Goal: Task Accomplishment & Management: Manage account settings

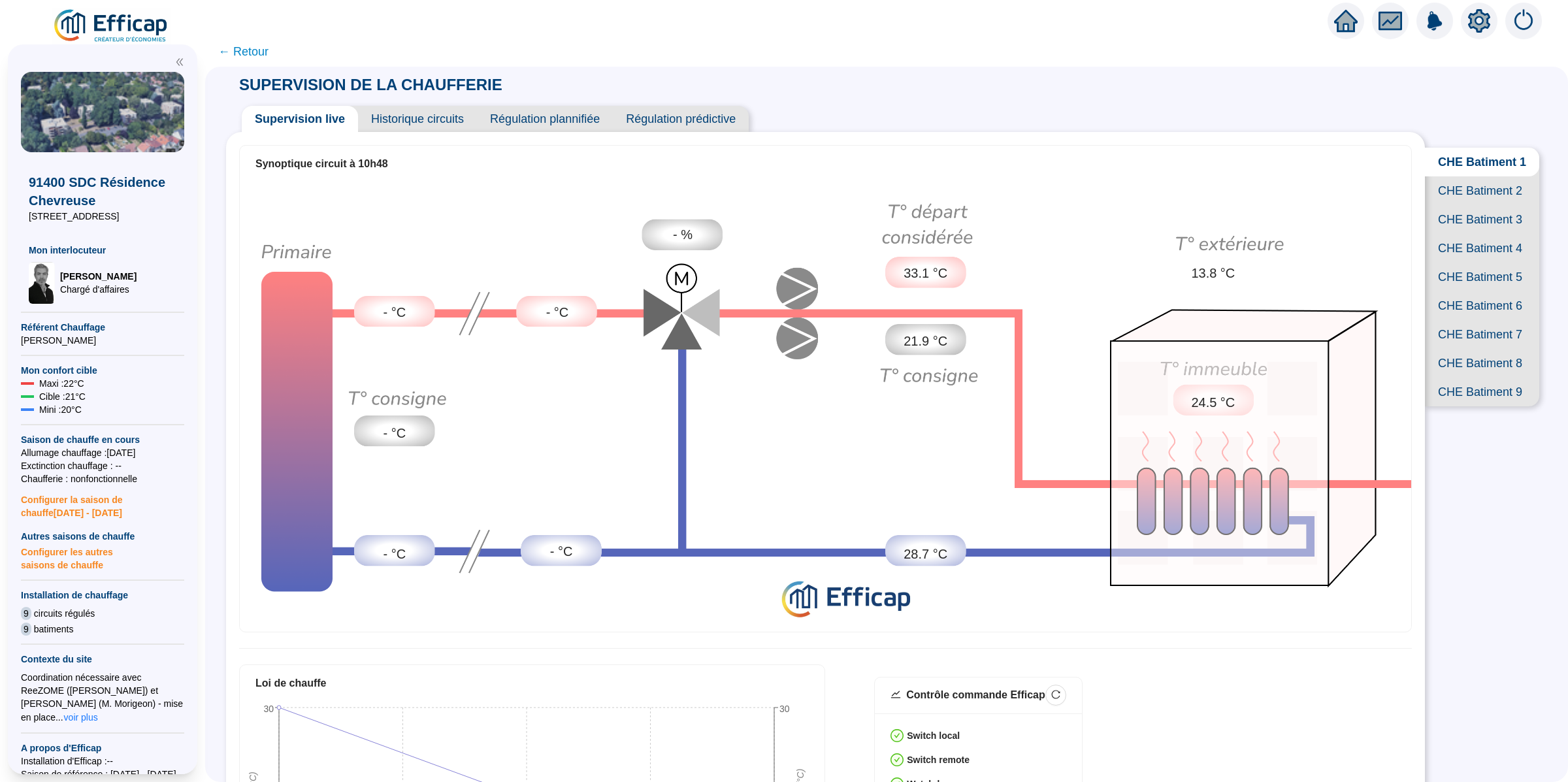
click at [1399, 25] on icon "fund" at bounding box center [1390, 21] width 20 height 15
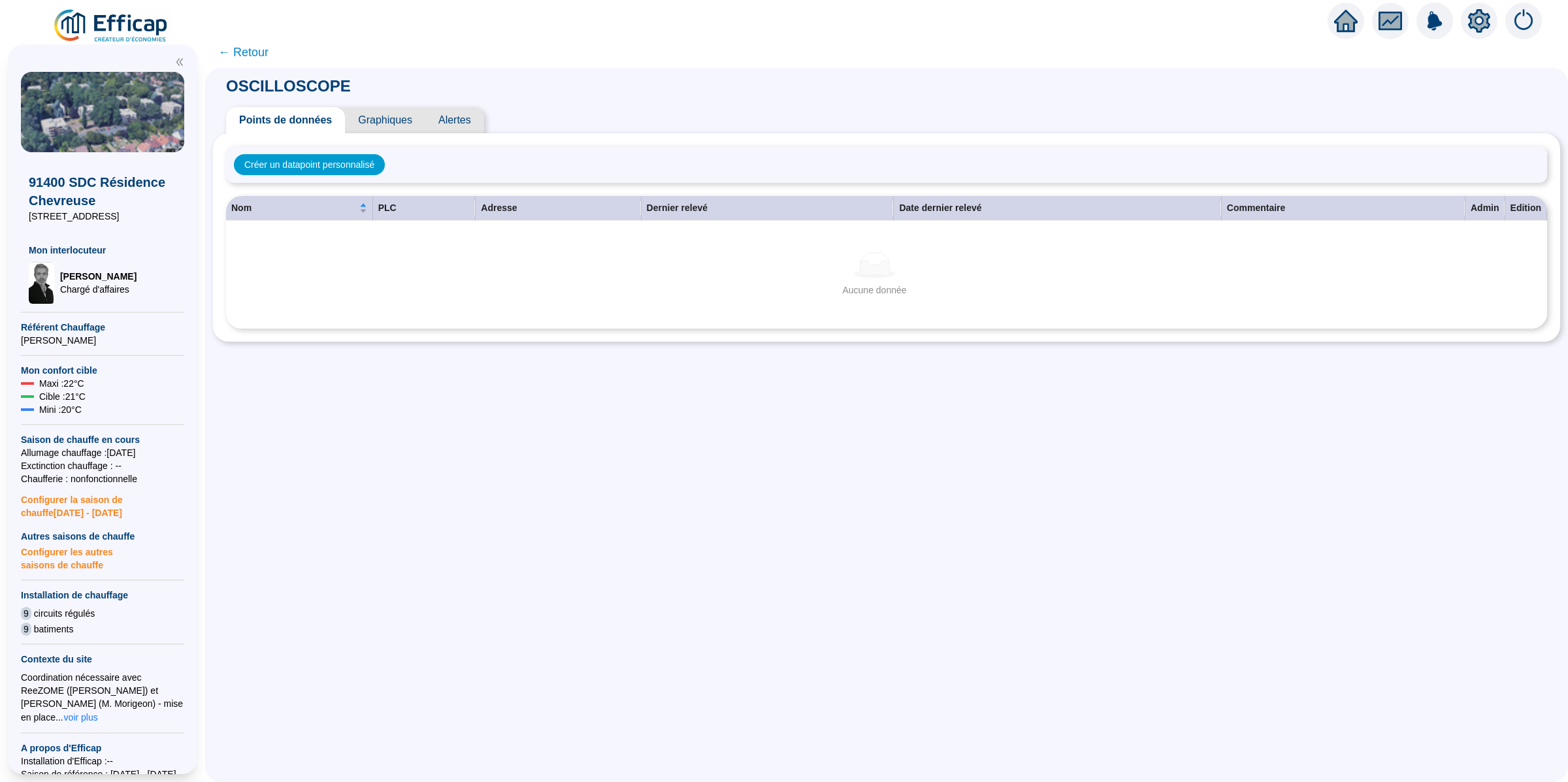
click at [499, 127] on div "Points de données Graphiques Alertes" at bounding box center [886, 120] width 1347 height 26
click at [468, 119] on span "Alertes" at bounding box center [454, 120] width 59 height 26
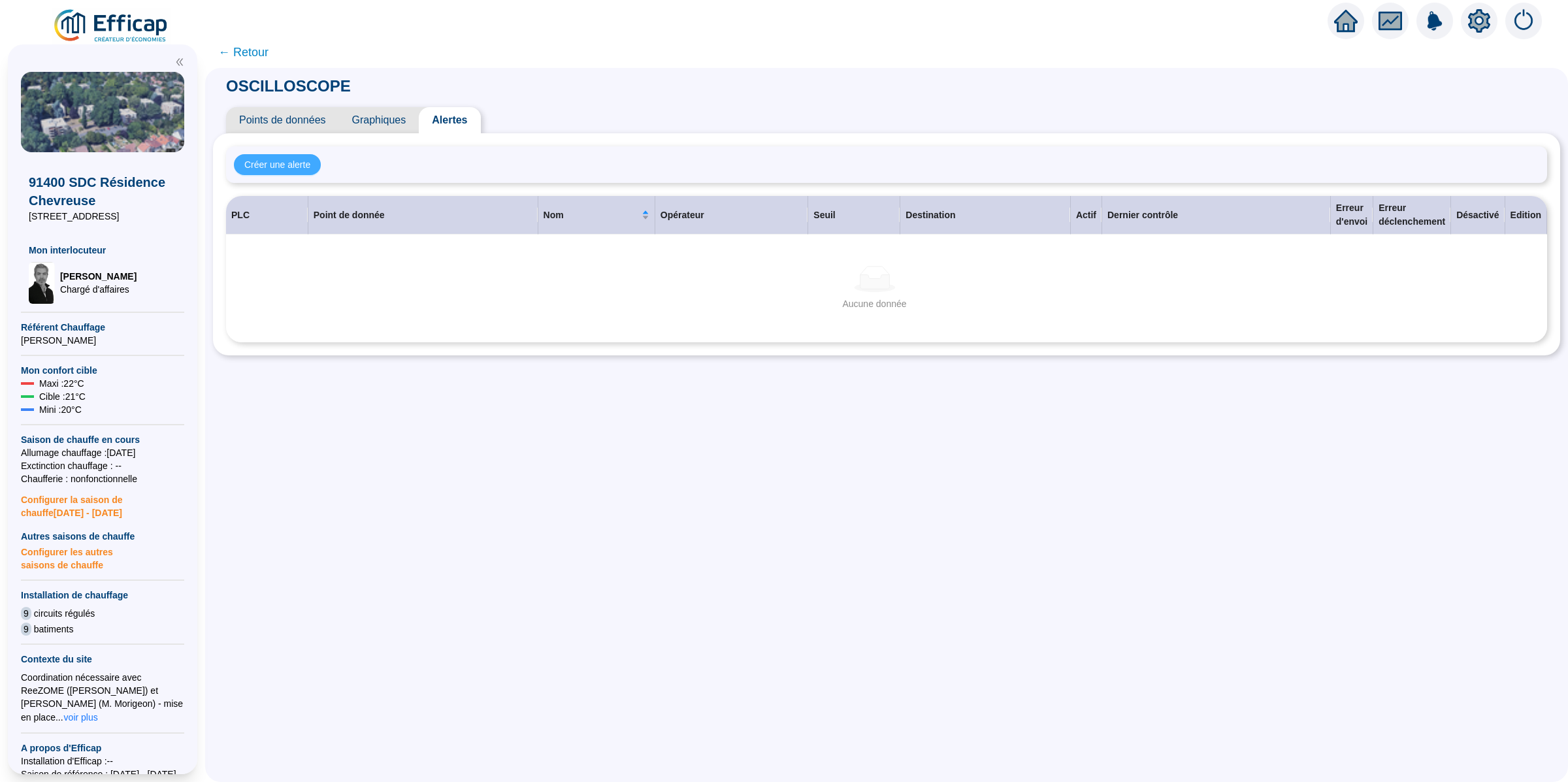
click at [300, 165] on span "Créer une alerte" at bounding box center [277, 165] width 66 height 14
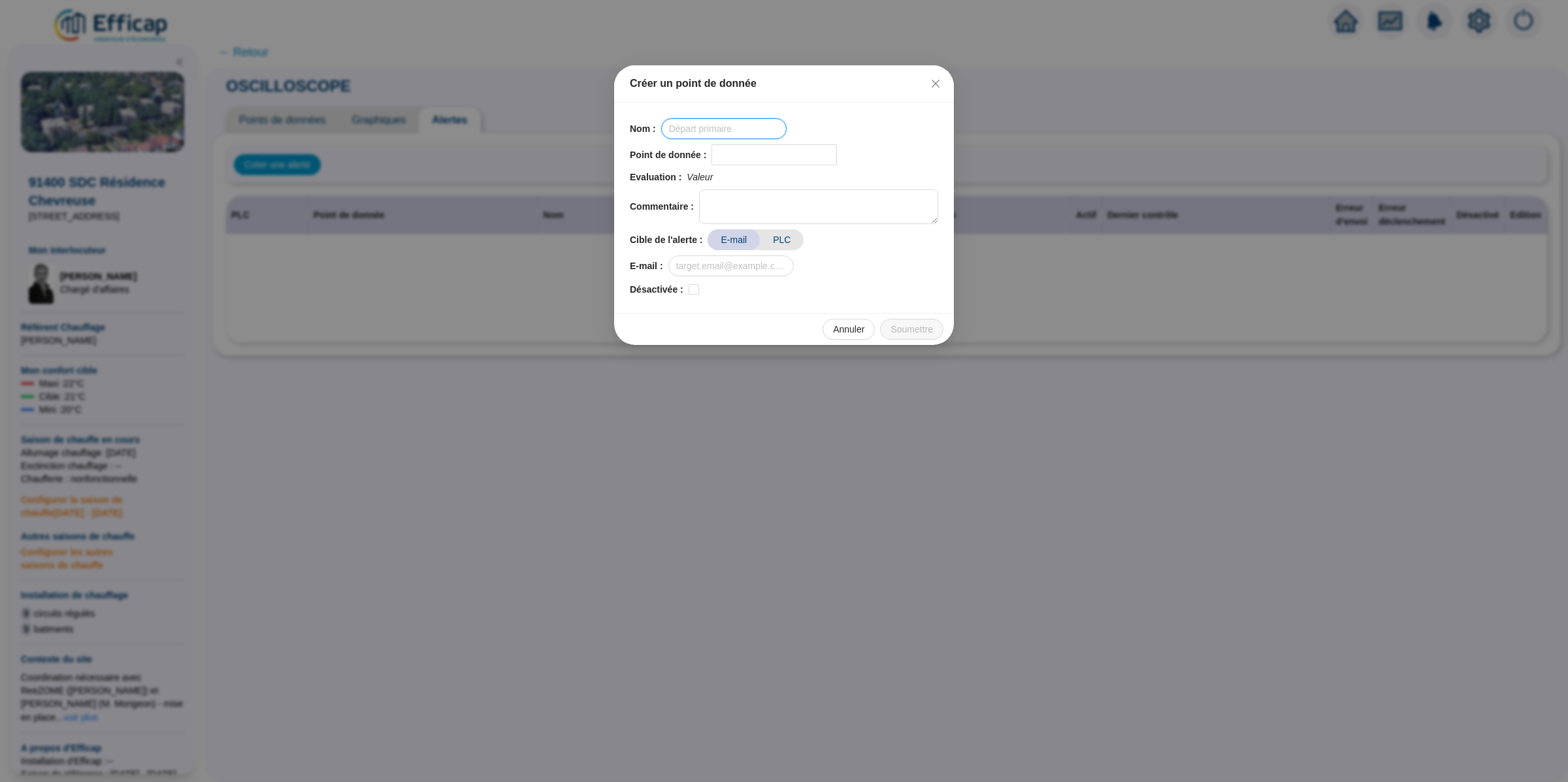
click at [687, 129] on input "text" at bounding box center [724, 128] width 126 height 21
type input "Défaut P1"
click at [756, 153] on input "search" at bounding box center [768, 155] width 97 height 20
click at [876, 129] on div "Nom : Défaut P1" at bounding box center [784, 128] width 309 height 21
click at [824, 204] on textarea at bounding box center [818, 206] width 239 height 34
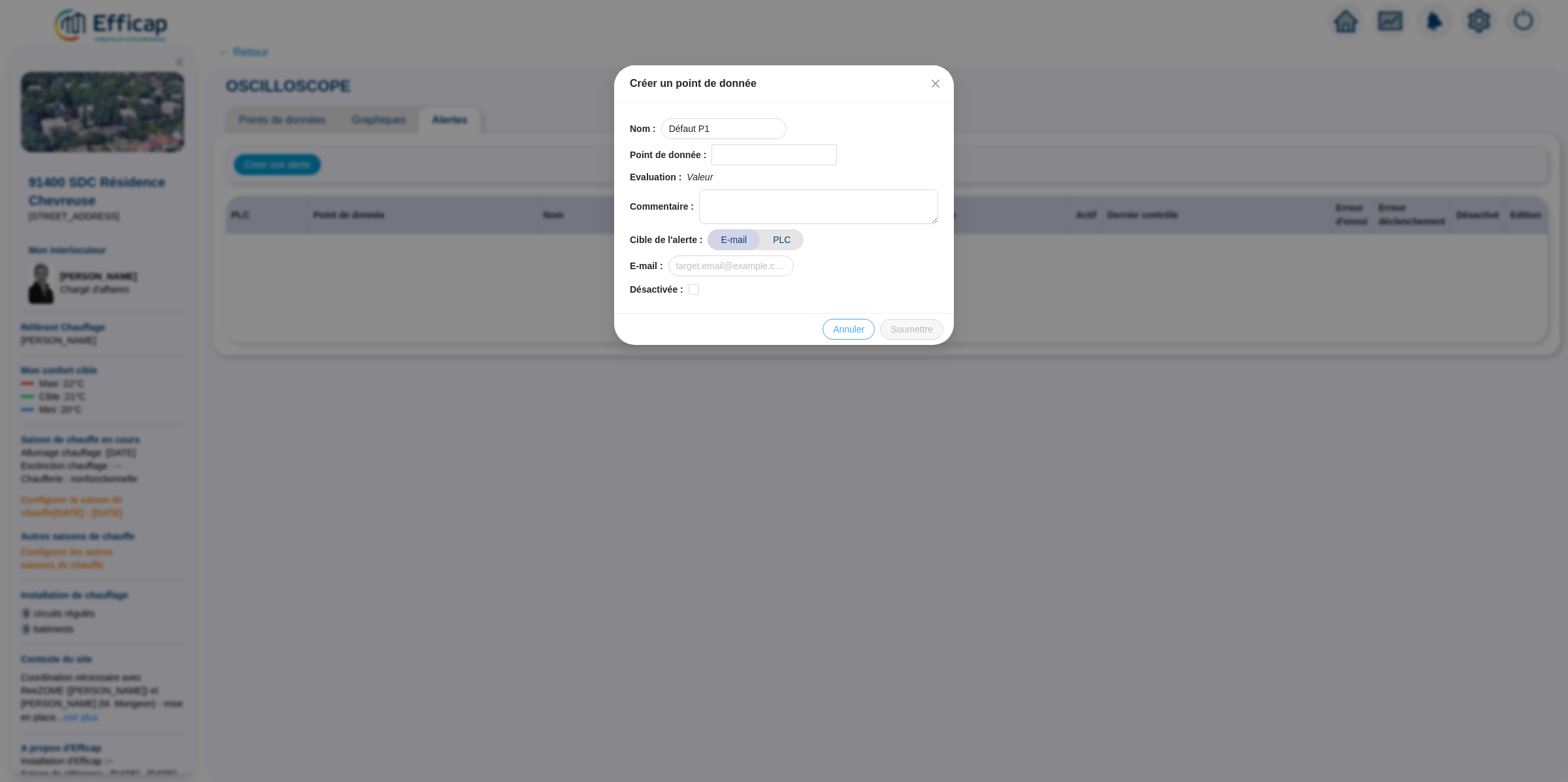
click at [836, 327] on span "Annuler" at bounding box center [848, 329] width 31 height 14
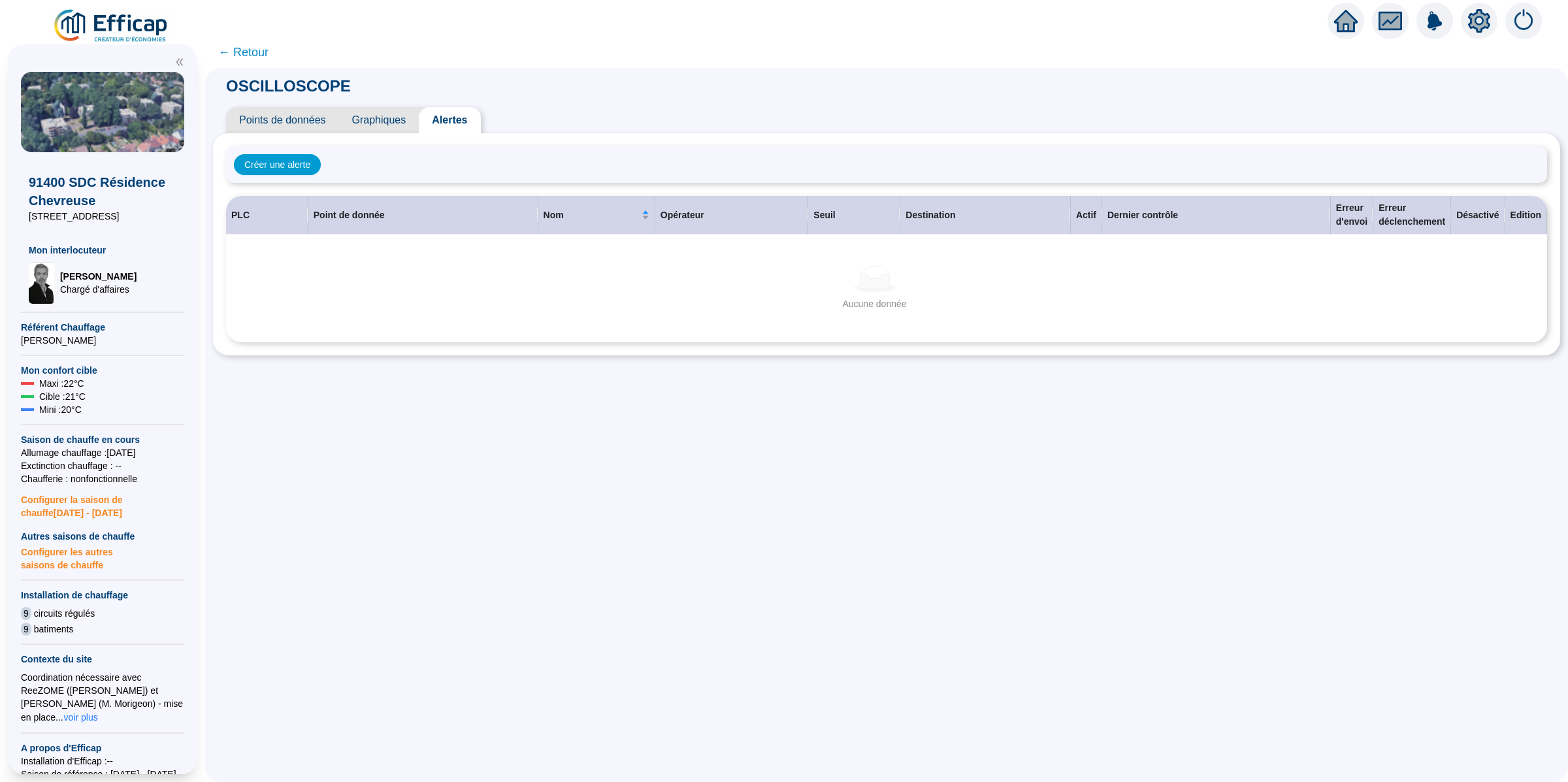
click at [330, 122] on span "Points de données" at bounding box center [283, 120] width 113 height 26
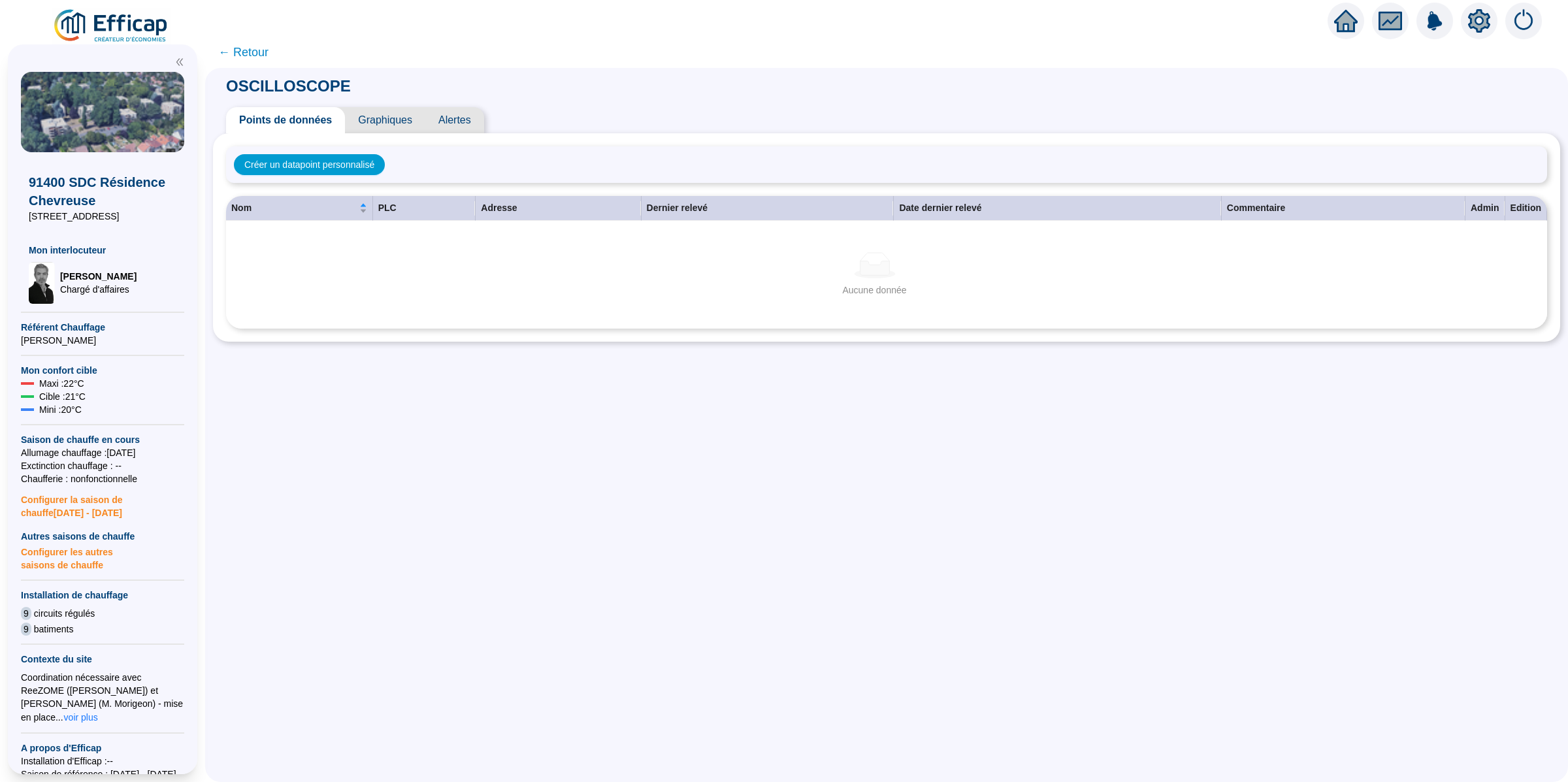
click at [338, 175] on div "Créer un datapoint personnalisé" at bounding box center [886, 165] width 1321 height 37
click at [351, 171] on button "Créer un datapoint personnalisé" at bounding box center [309, 164] width 151 height 21
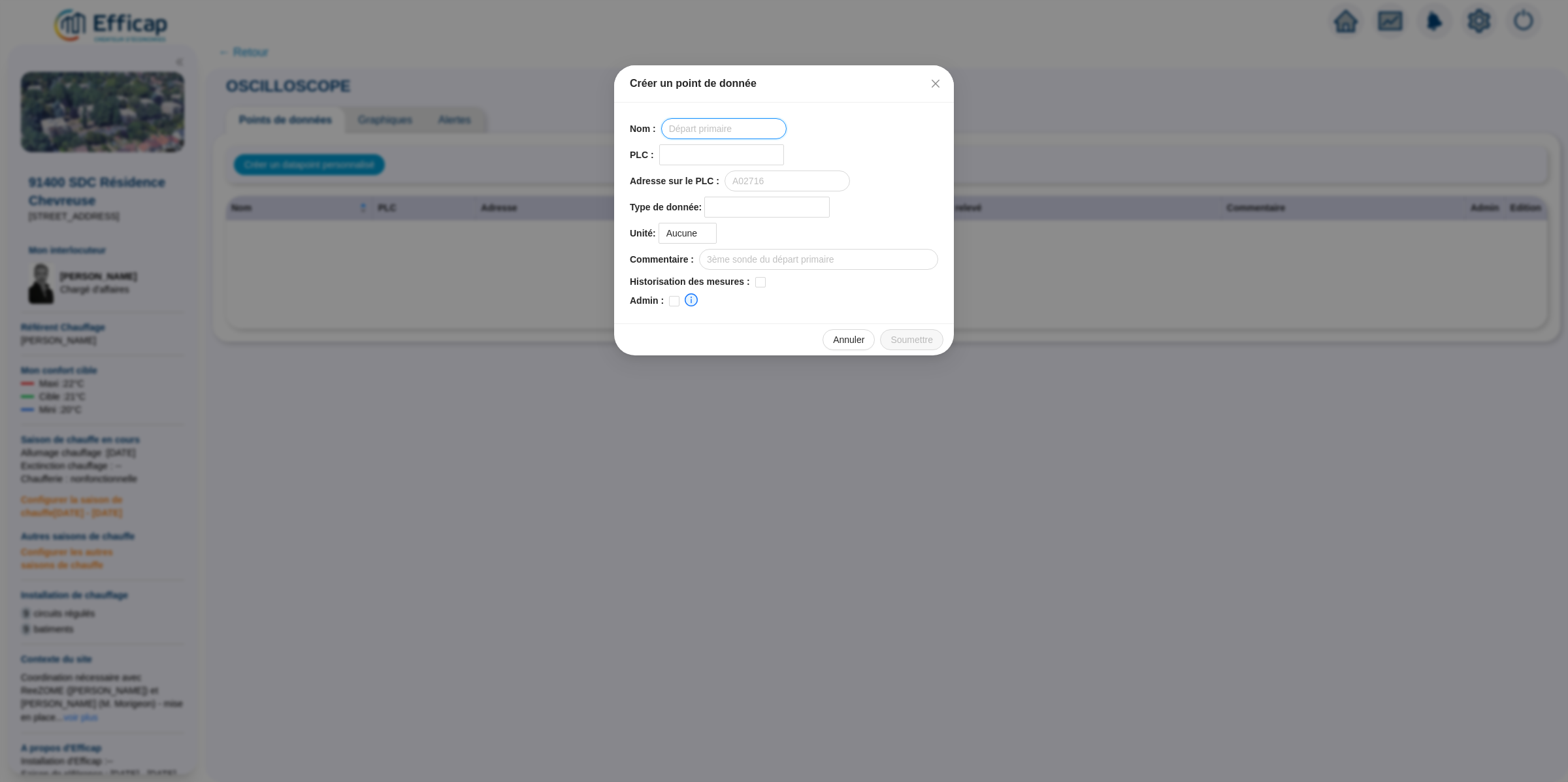
click at [690, 126] on input "text" at bounding box center [724, 128] width 126 height 21
type input "Défaut P1"
click at [730, 155] on input "search" at bounding box center [715, 155] width 97 height 20
click at [737, 324] on div "Chevreuse bât. 1" at bounding box center [723, 329] width 109 height 14
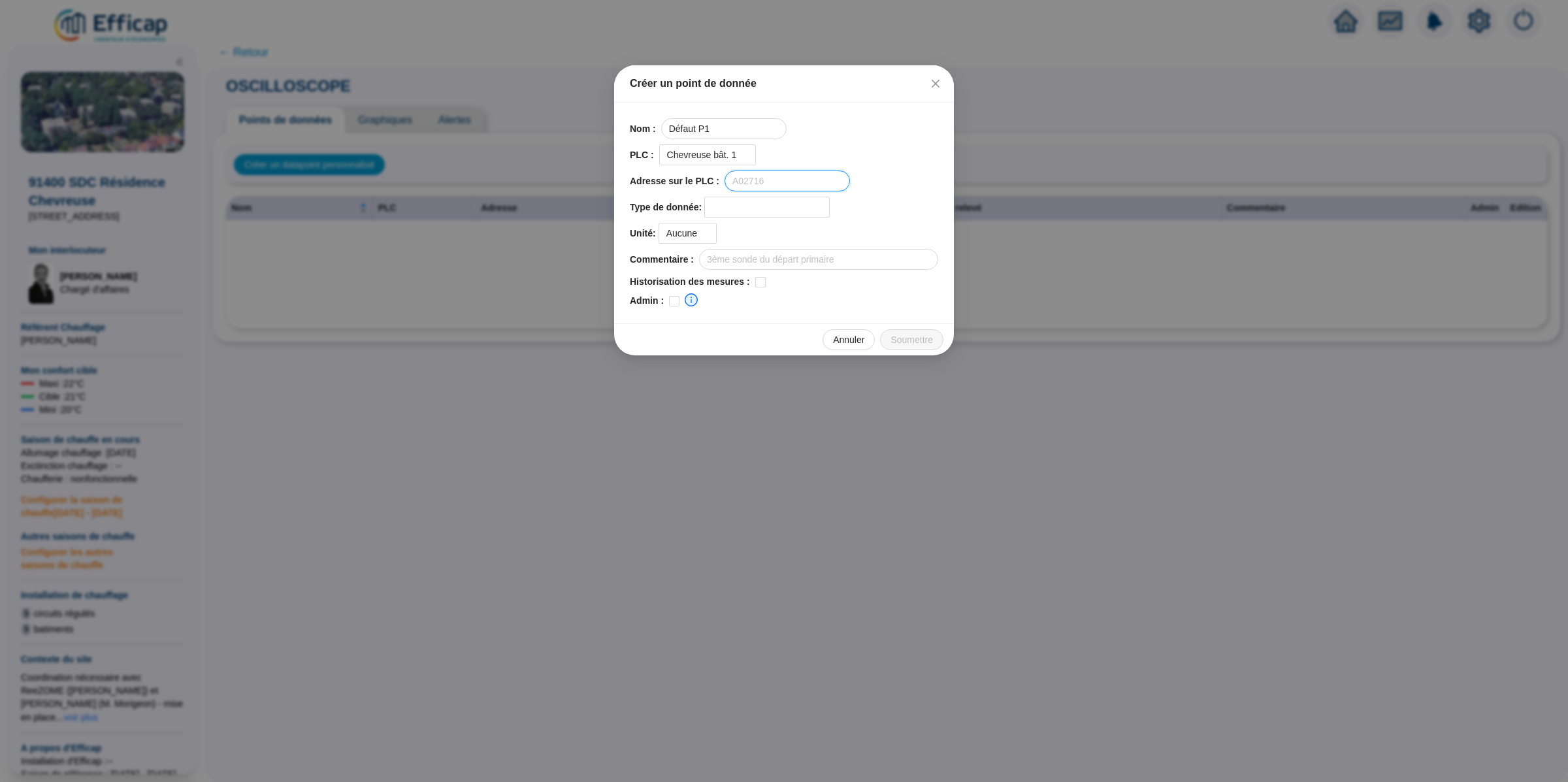
click at [787, 179] on input "text" at bounding box center [787, 181] width 126 height 21
type input "BV106"
click at [762, 203] on input "search" at bounding box center [761, 208] width 97 height 20
click at [774, 273] on div "ON / OFF" at bounding box center [774, 276] width 109 height 14
click at [691, 231] on span "Aucune" at bounding box center [687, 234] width 42 height 20
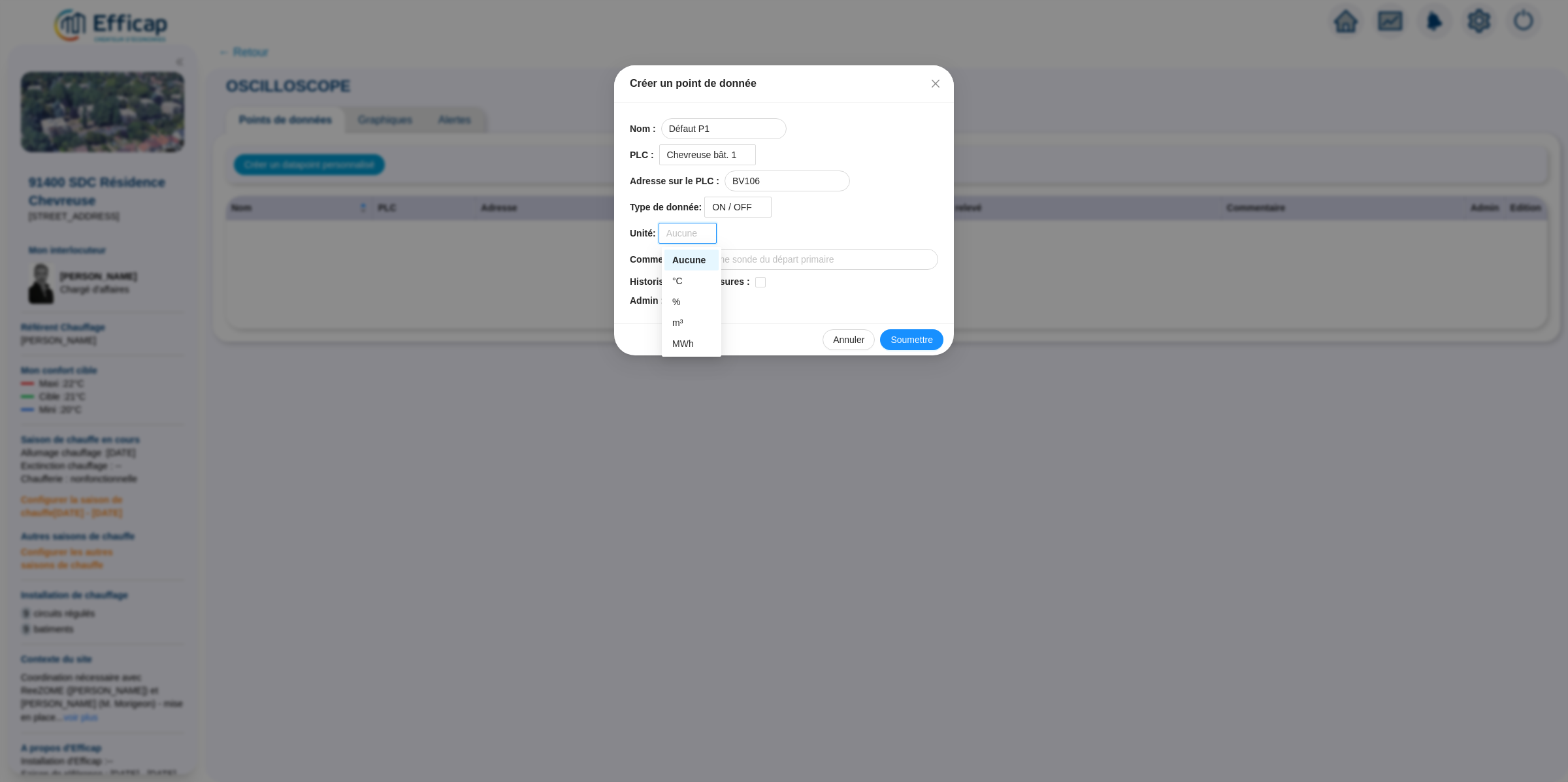
click at [691, 231] on span "Aucune" at bounding box center [687, 234] width 42 height 20
click at [673, 300] on input "checkbox" at bounding box center [674, 301] width 11 height 11
checkbox input "true"
click at [886, 334] on button "Soumettre" at bounding box center [912, 339] width 64 height 21
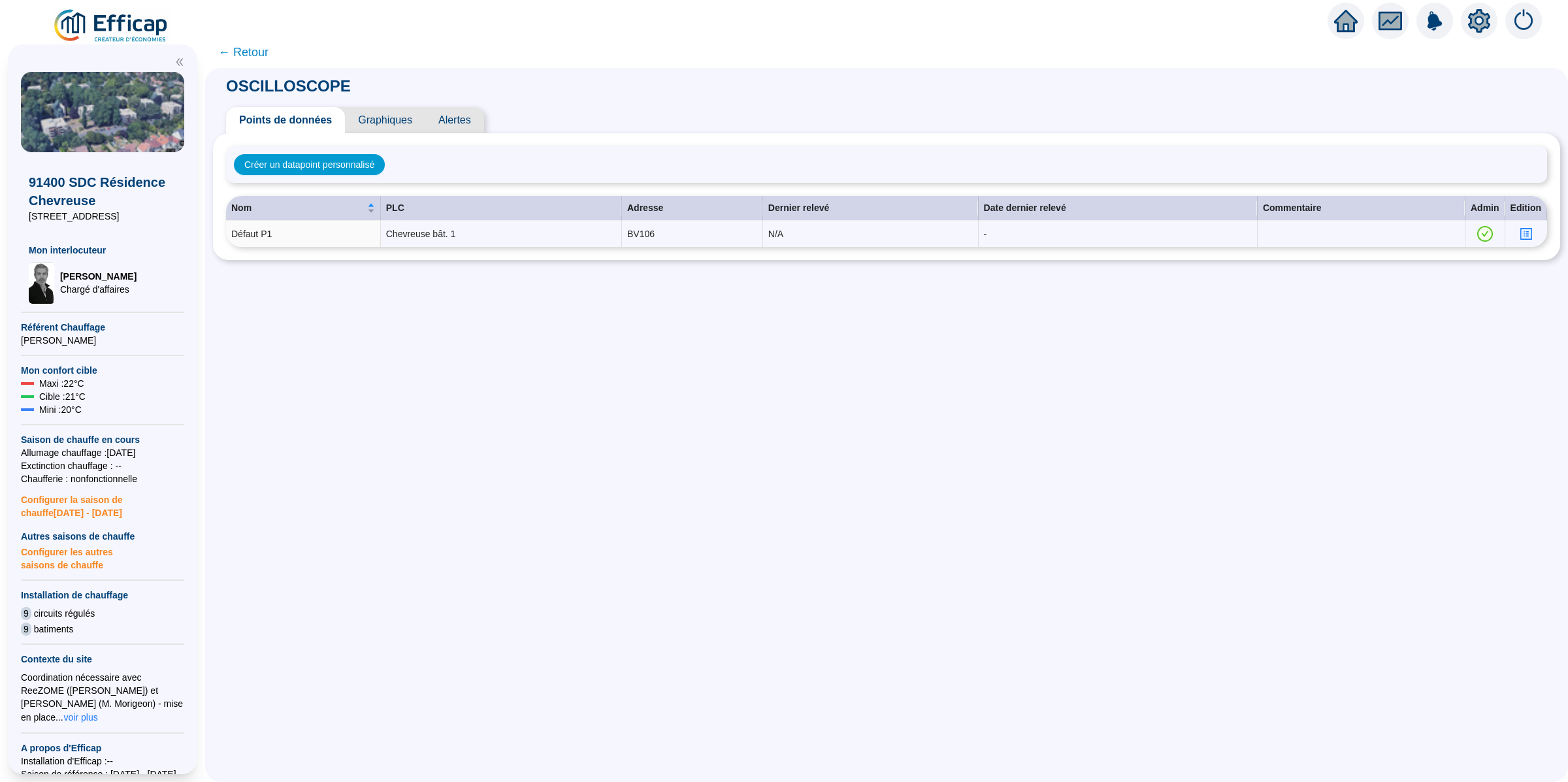
click at [477, 116] on span "Alertes" at bounding box center [454, 120] width 59 height 26
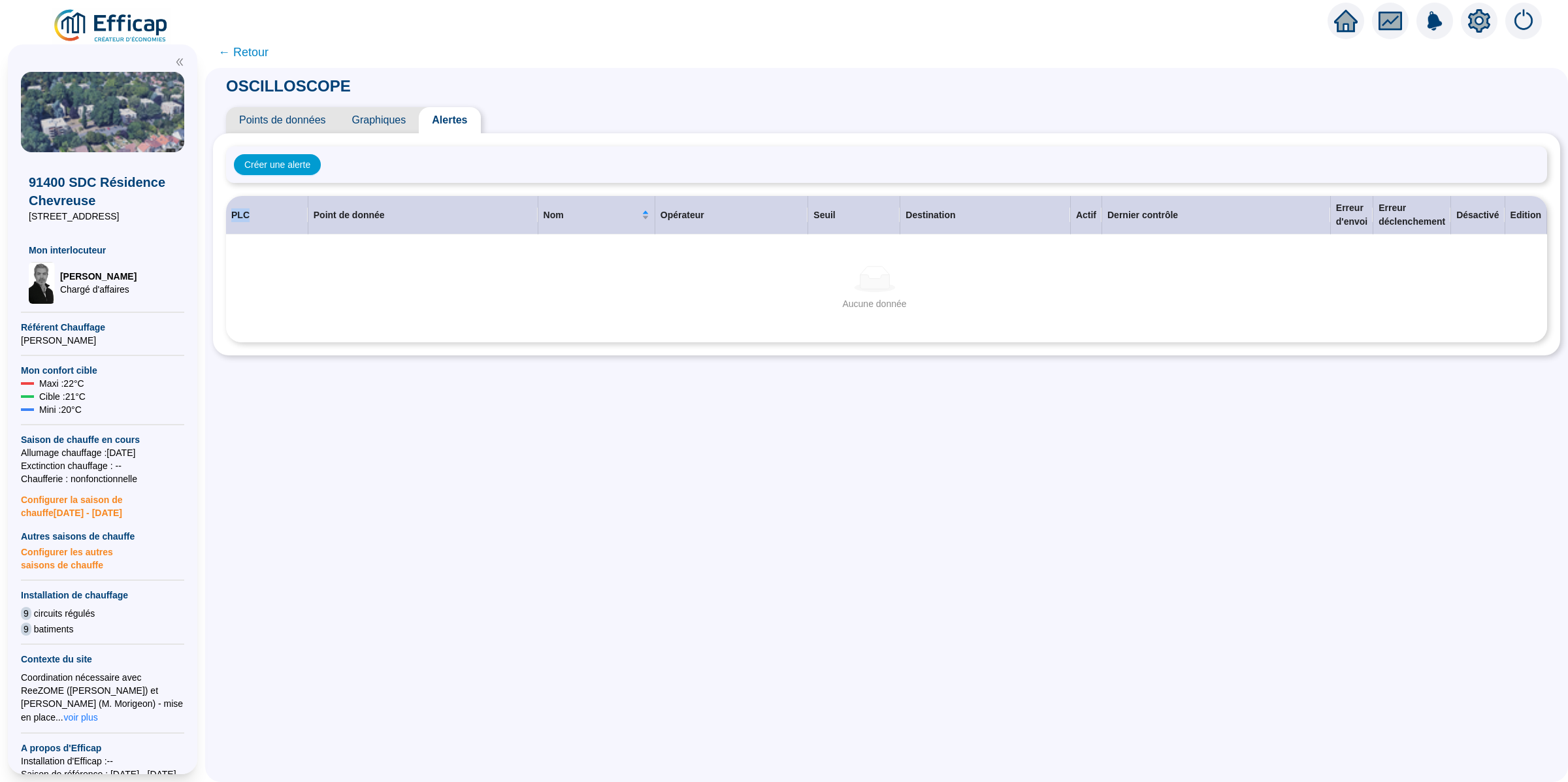
click at [273, 211] on th "PLC" at bounding box center [267, 215] width 82 height 38
click at [286, 215] on th "PLC" at bounding box center [267, 215] width 82 height 38
click at [257, 218] on th "PLC" at bounding box center [267, 215] width 82 height 38
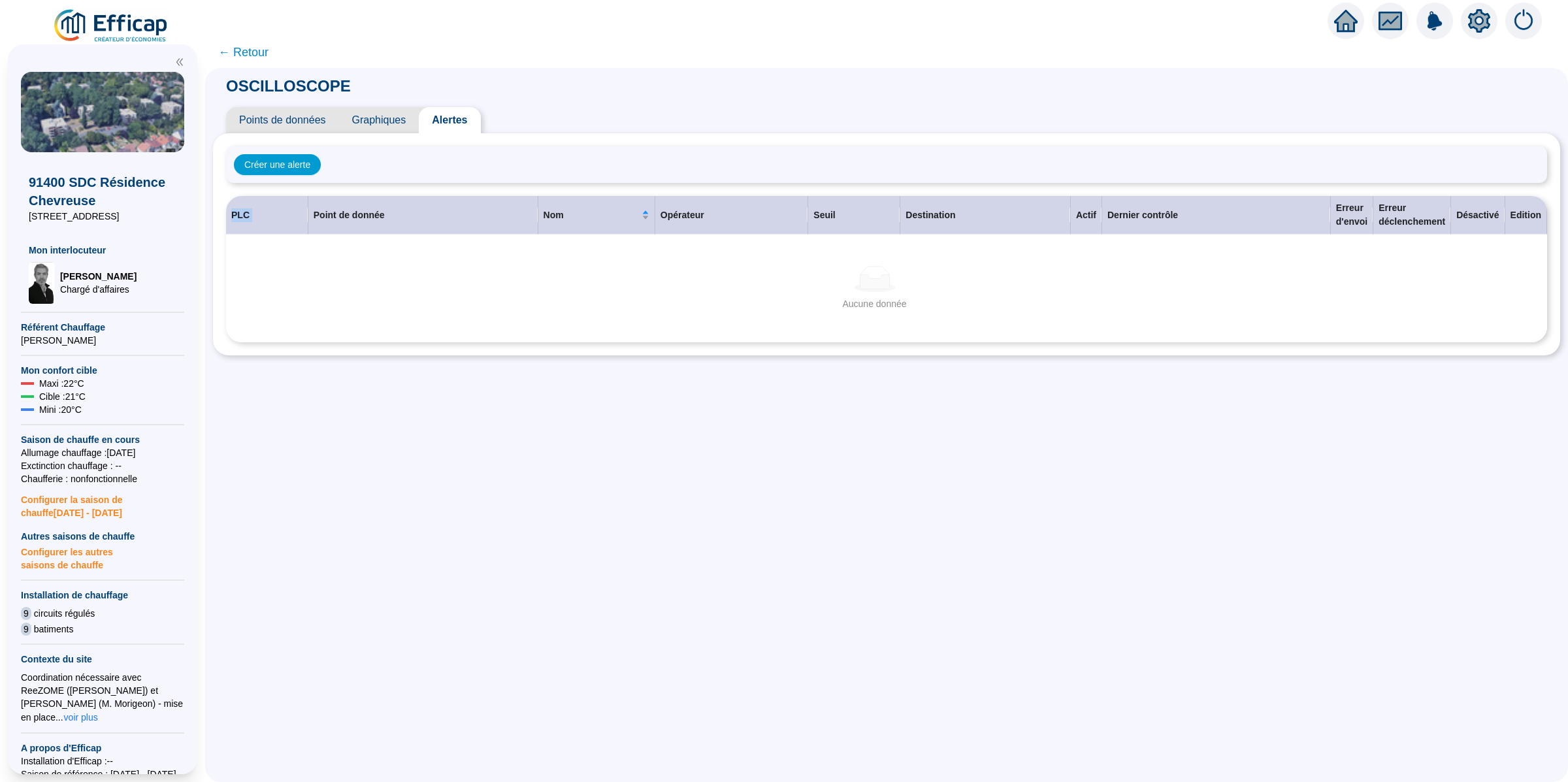
click at [277, 221] on th "PLC" at bounding box center [267, 215] width 82 height 38
click at [287, 172] on button "Créer une alerte" at bounding box center [277, 164] width 87 height 21
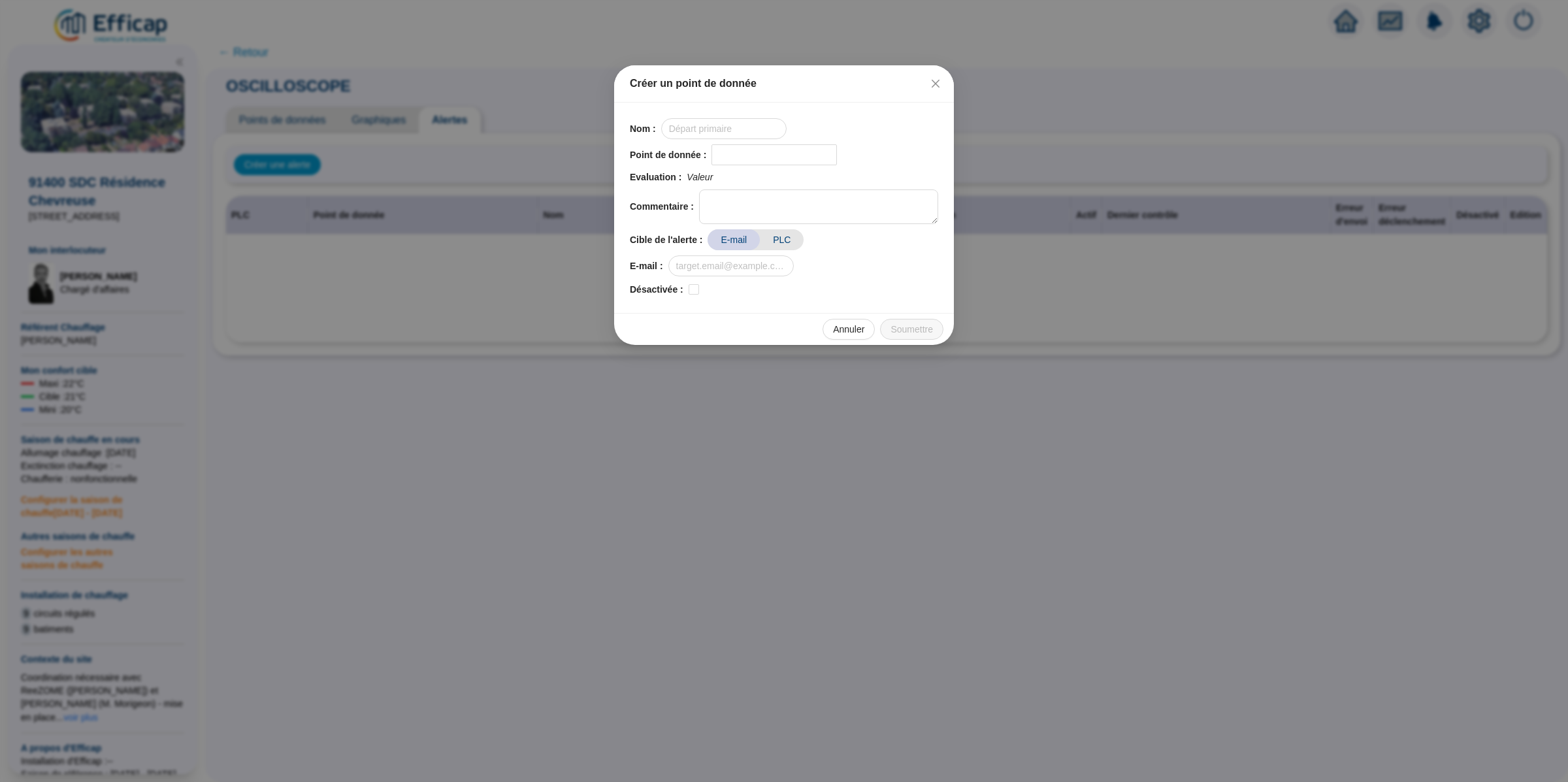
click at [777, 246] on span "PLC" at bounding box center [781, 239] width 44 height 21
click at [773, 270] on input "search" at bounding box center [738, 266] width 97 height 20
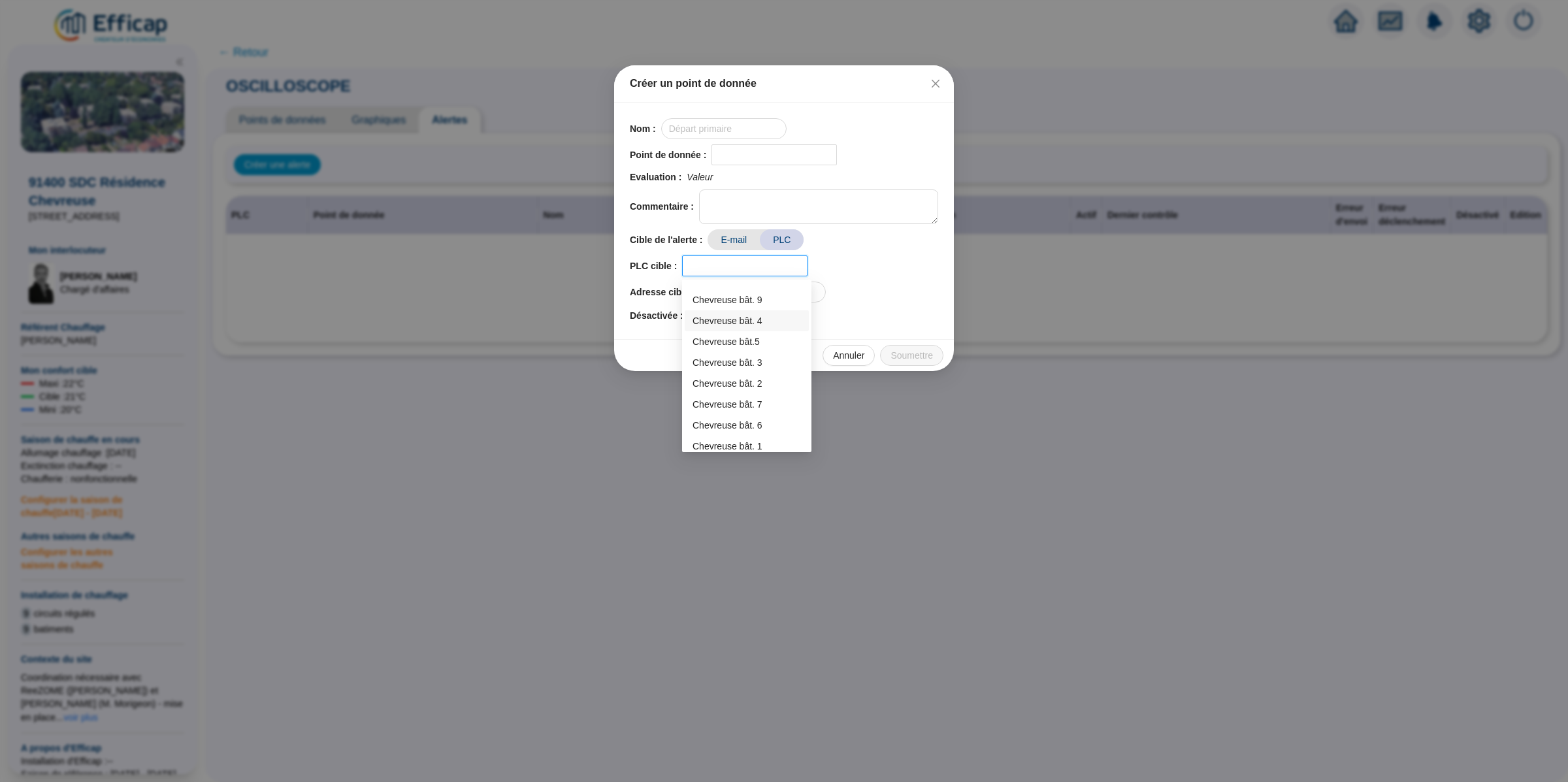
scroll to position [20, 0]
drag, startPoint x: 870, startPoint y: 284, endPoint x: 860, endPoint y: 294, distance: 14.1
click at [869, 284] on div "Adresse cible :" at bounding box center [784, 292] width 309 height 21
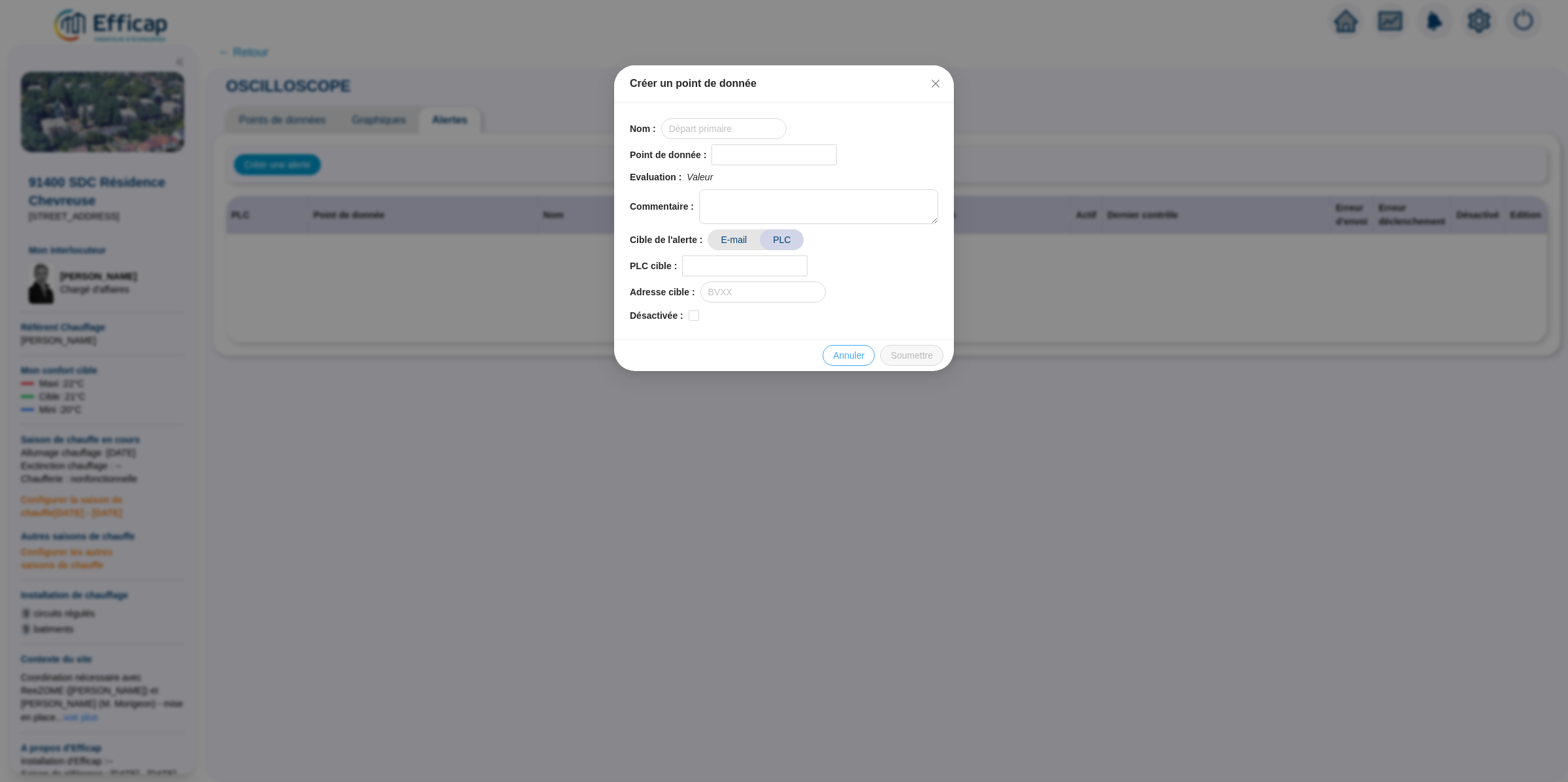
click at [849, 349] on span "Annuler" at bounding box center [848, 355] width 31 height 14
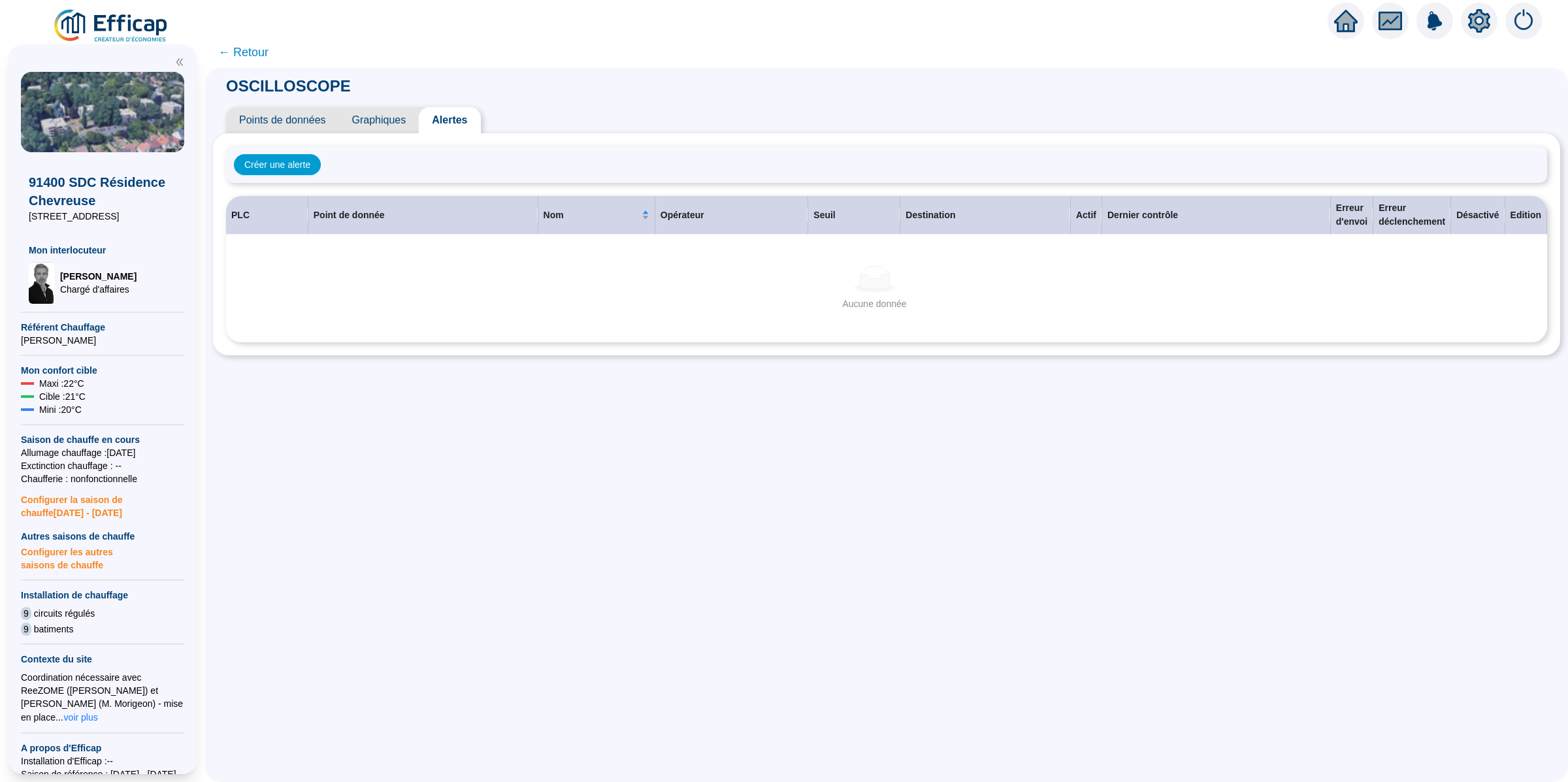
click at [261, 52] on span "← Retour" at bounding box center [244, 52] width 51 height 18
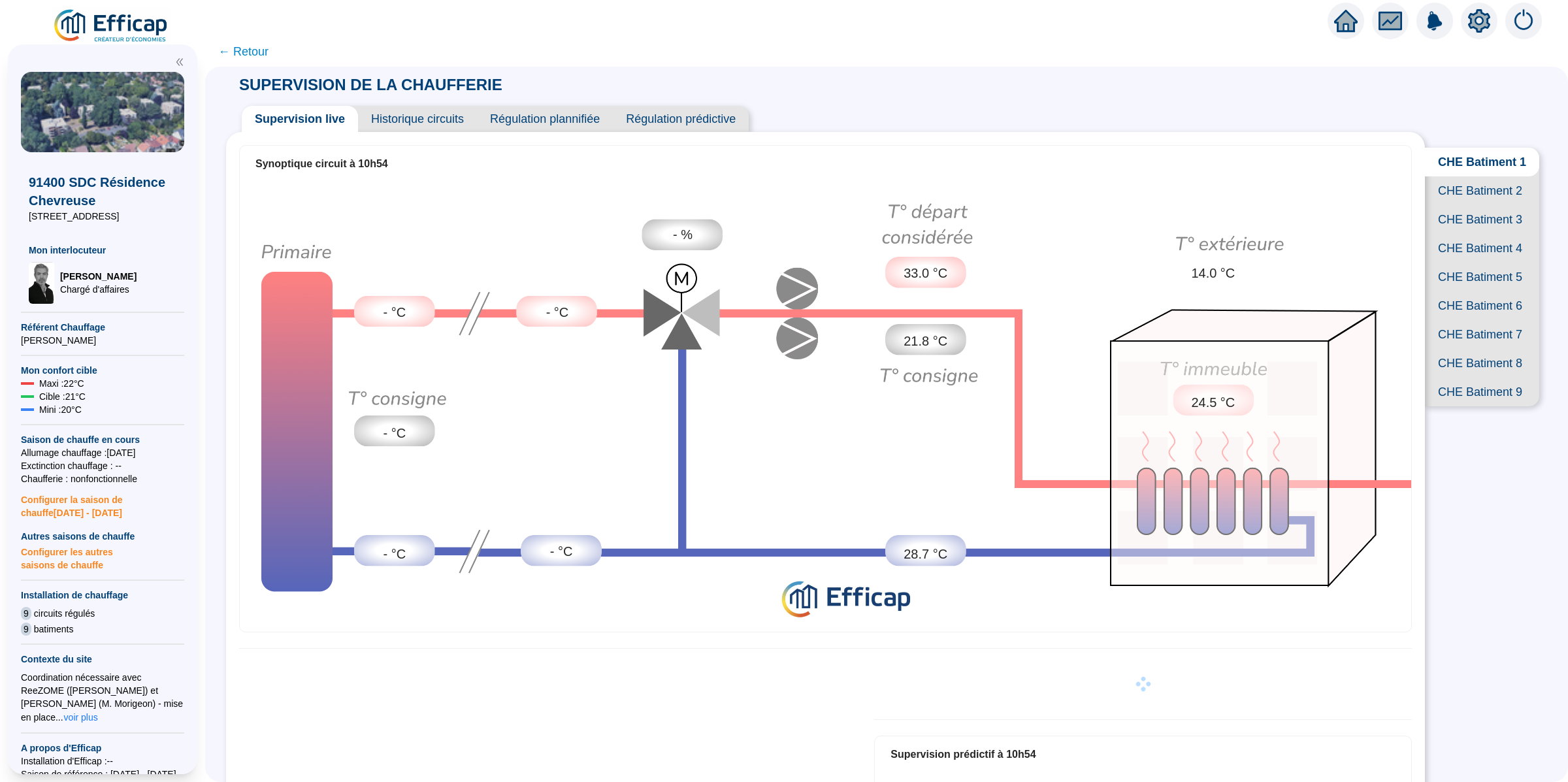
click at [1478, 25] on icon "setting" at bounding box center [1479, 21] width 9 height 9
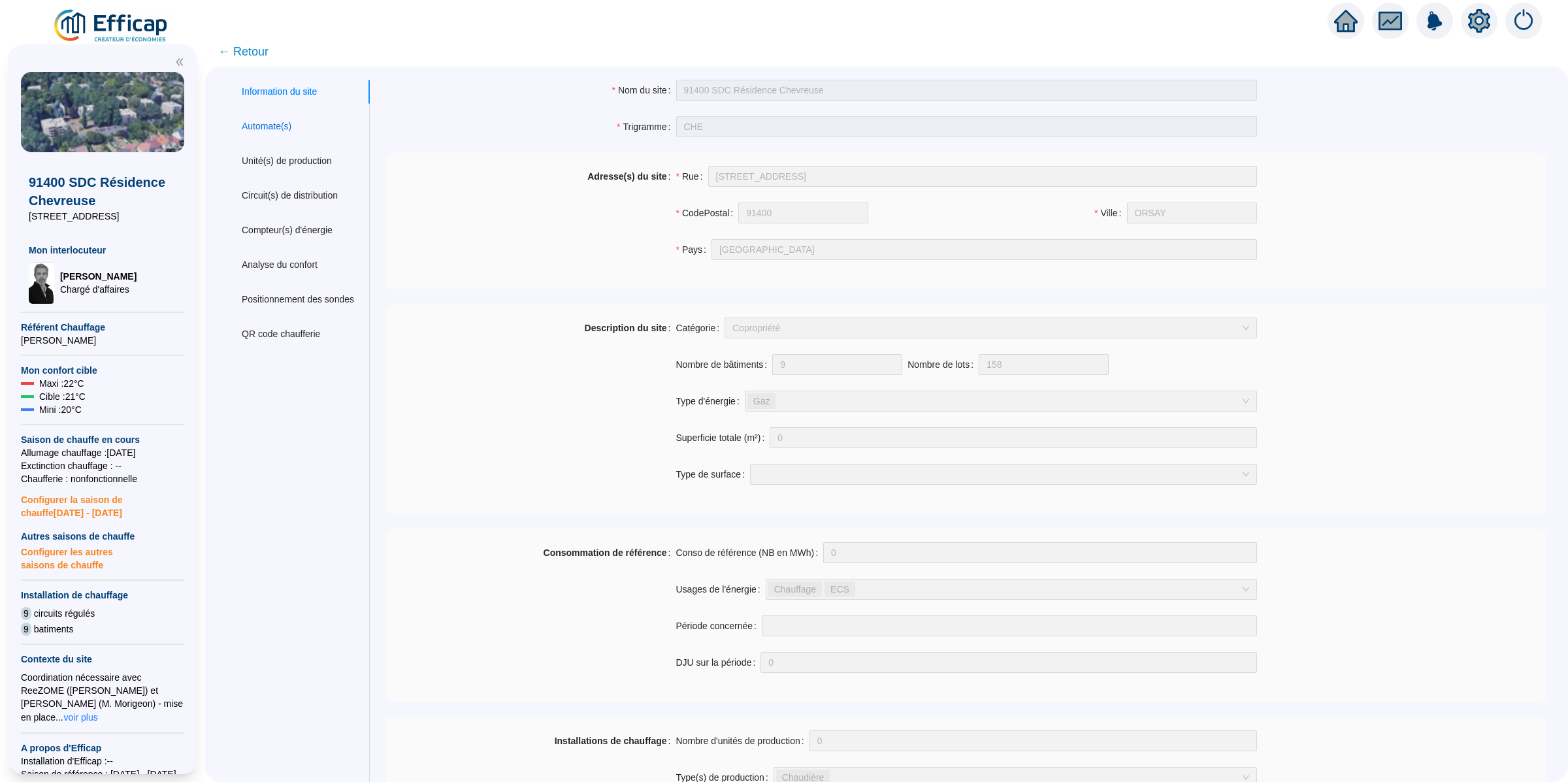
click at [291, 124] on div "Automate(s)" at bounding box center [267, 126] width 50 height 14
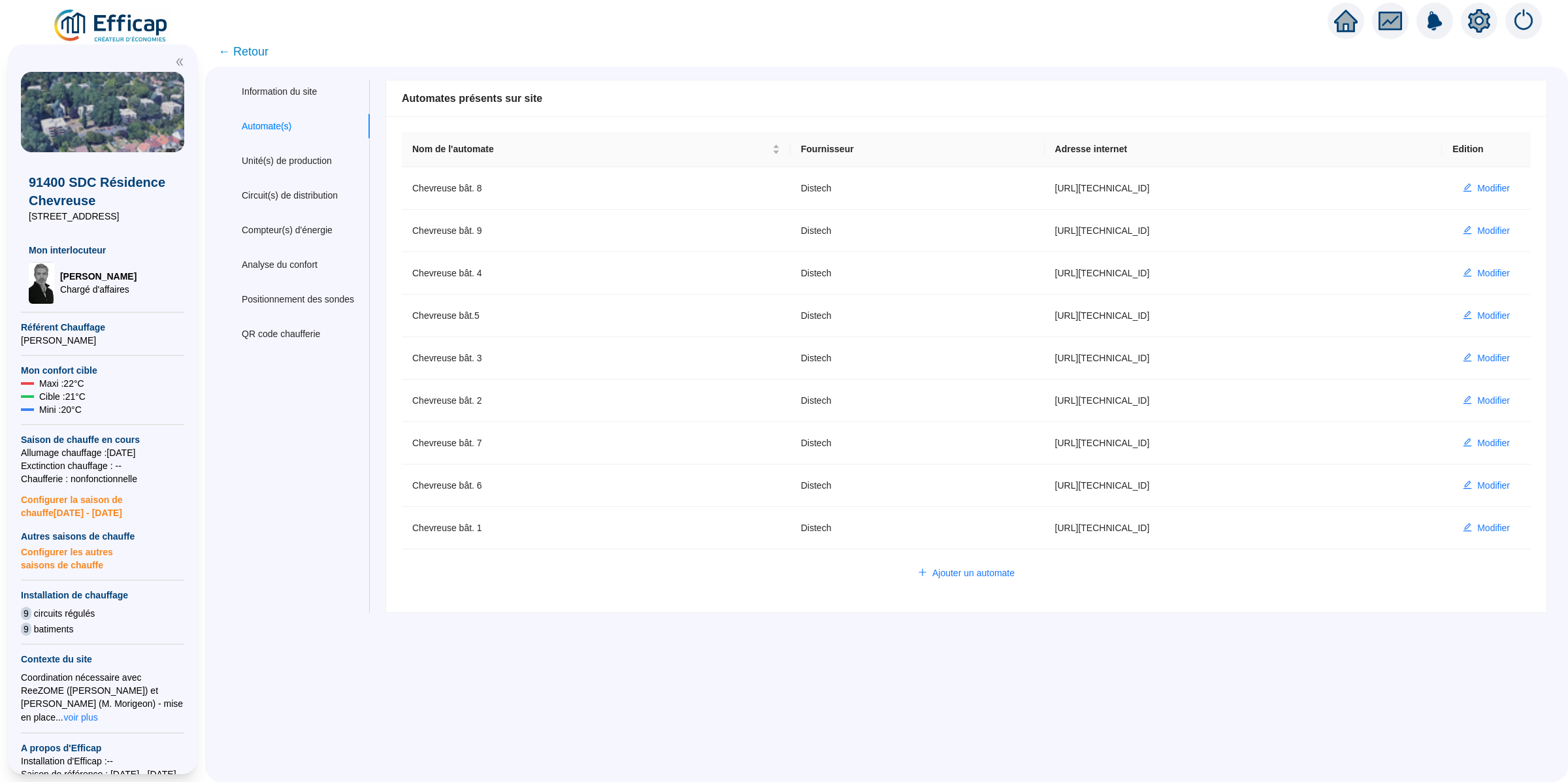
type input "admin-efficap"
click at [961, 569] on span "Ajouter un automate" at bounding box center [973, 573] width 82 height 14
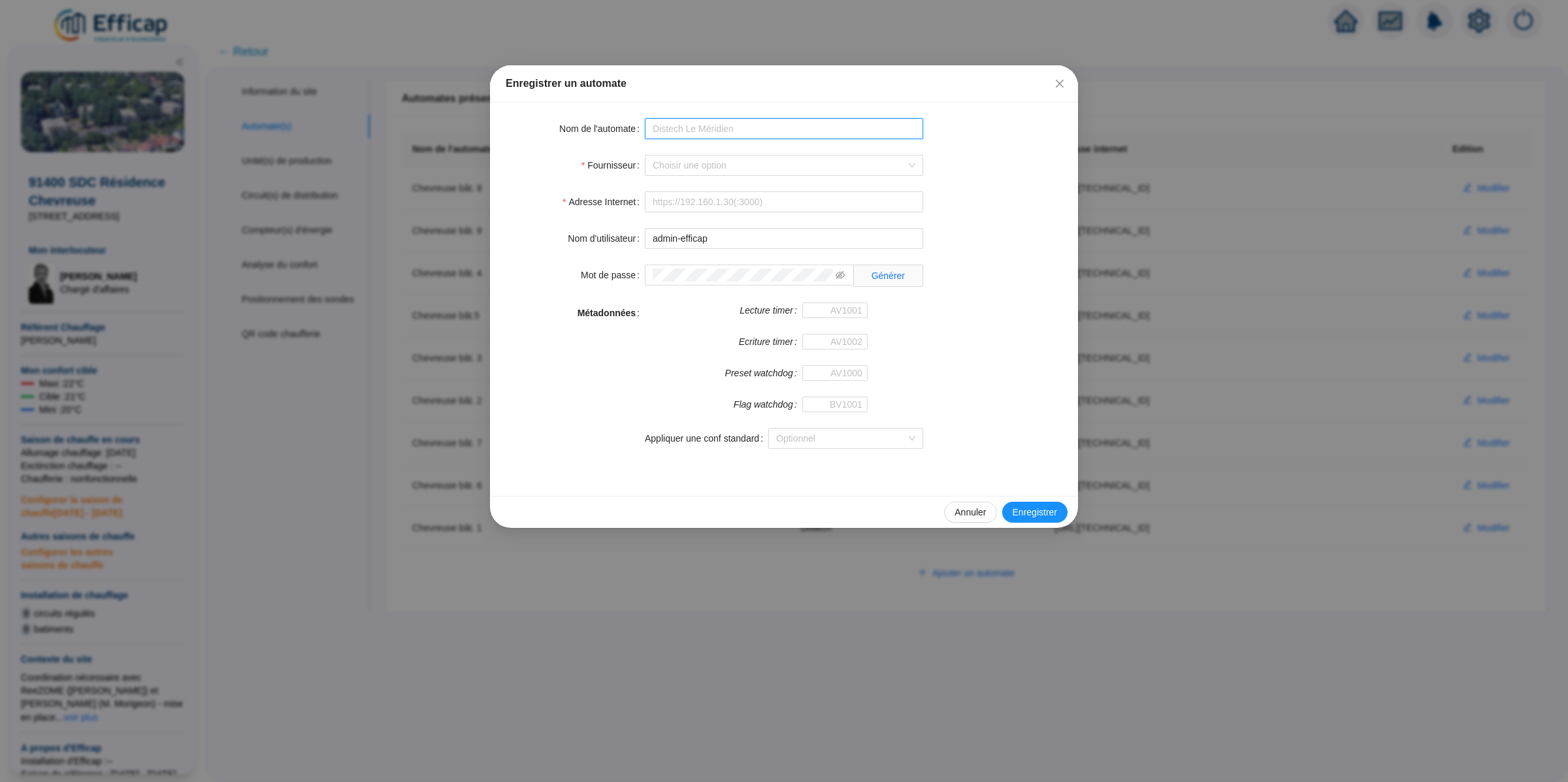
click at [686, 128] on input "Nom de l'automate" at bounding box center [784, 128] width 278 height 21
type input "Chevreuse WIT Alarmes"
click at [703, 168] on input "Fournisseur" at bounding box center [777, 165] width 250 height 20
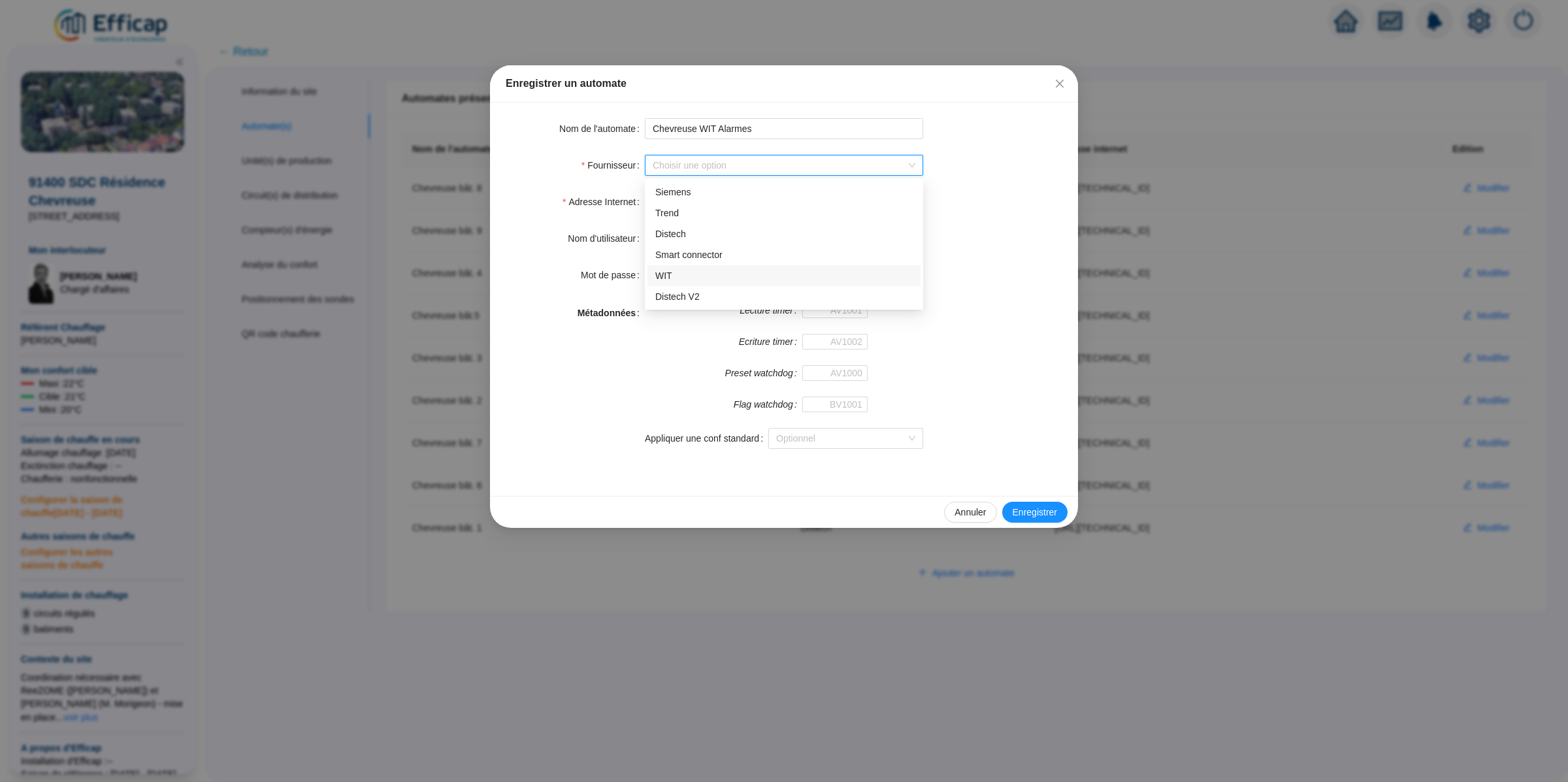
click at [716, 269] on div "WIT" at bounding box center [784, 276] width 257 height 14
click at [681, 188] on form "Nom de l'automate Chevreuse WIT Alarmes Fournisseur WIT WIT Adresse Internet No…" at bounding box center [784, 291] width 557 height 346
click at [693, 203] on input "Adresse Internet" at bounding box center [784, 201] width 278 height 21
paste input "http://185.101.123.243/"
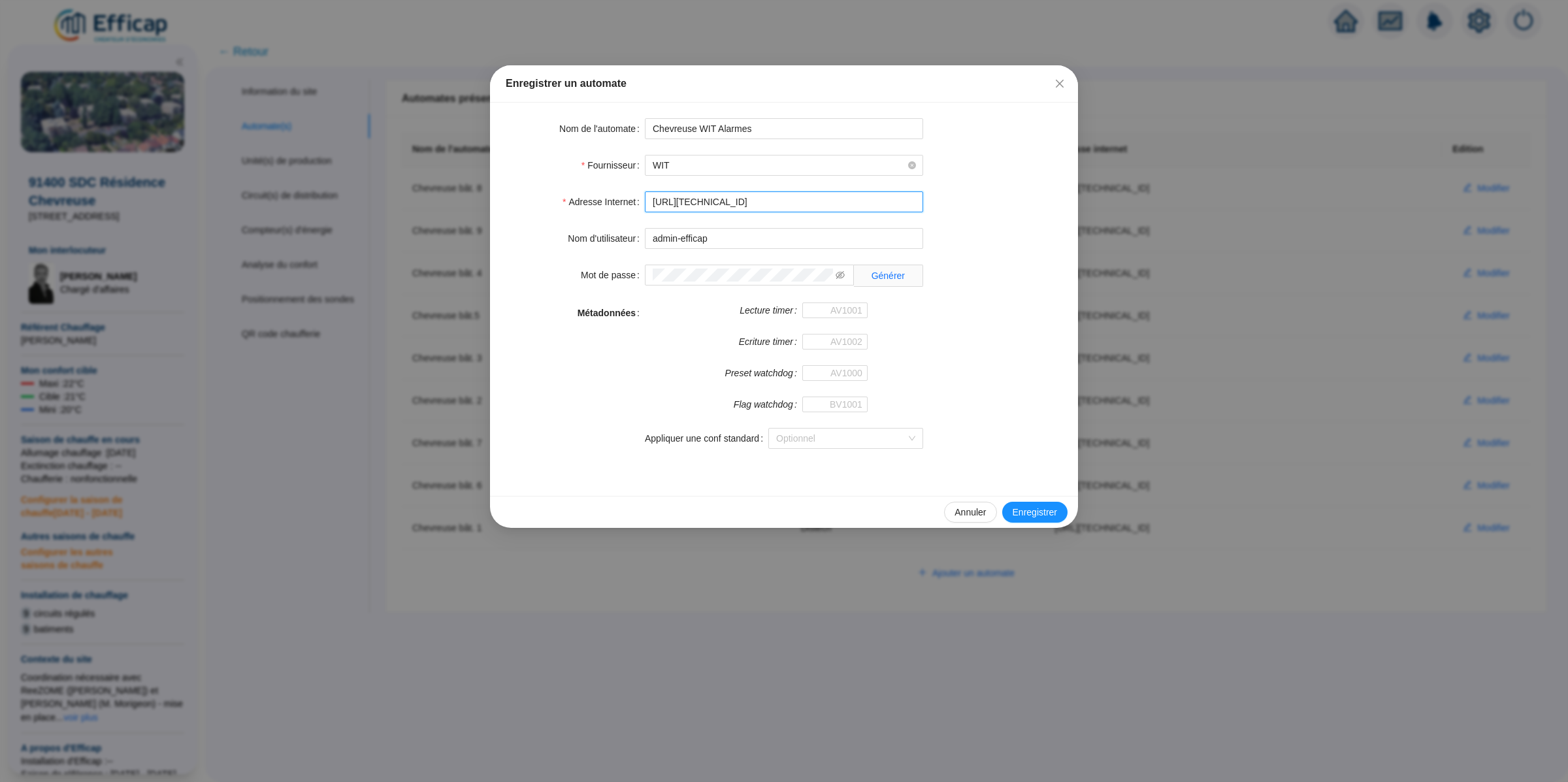
type input "http://185.101.123.243"
click at [685, 338] on div "Ecriture timer" at bounding box center [756, 349] width 223 height 31
click at [763, 244] on input "admin-efficap" at bounding box center [784, 238] width 278 height 21
click at [967, 211] on div "Adresse Internet http://185.101.123.243" at bounding box center [784, 201] width 557 height 21
click at [734, 240] on input "admin-efficap" at bounding box center [784, 238] width 278 height 21
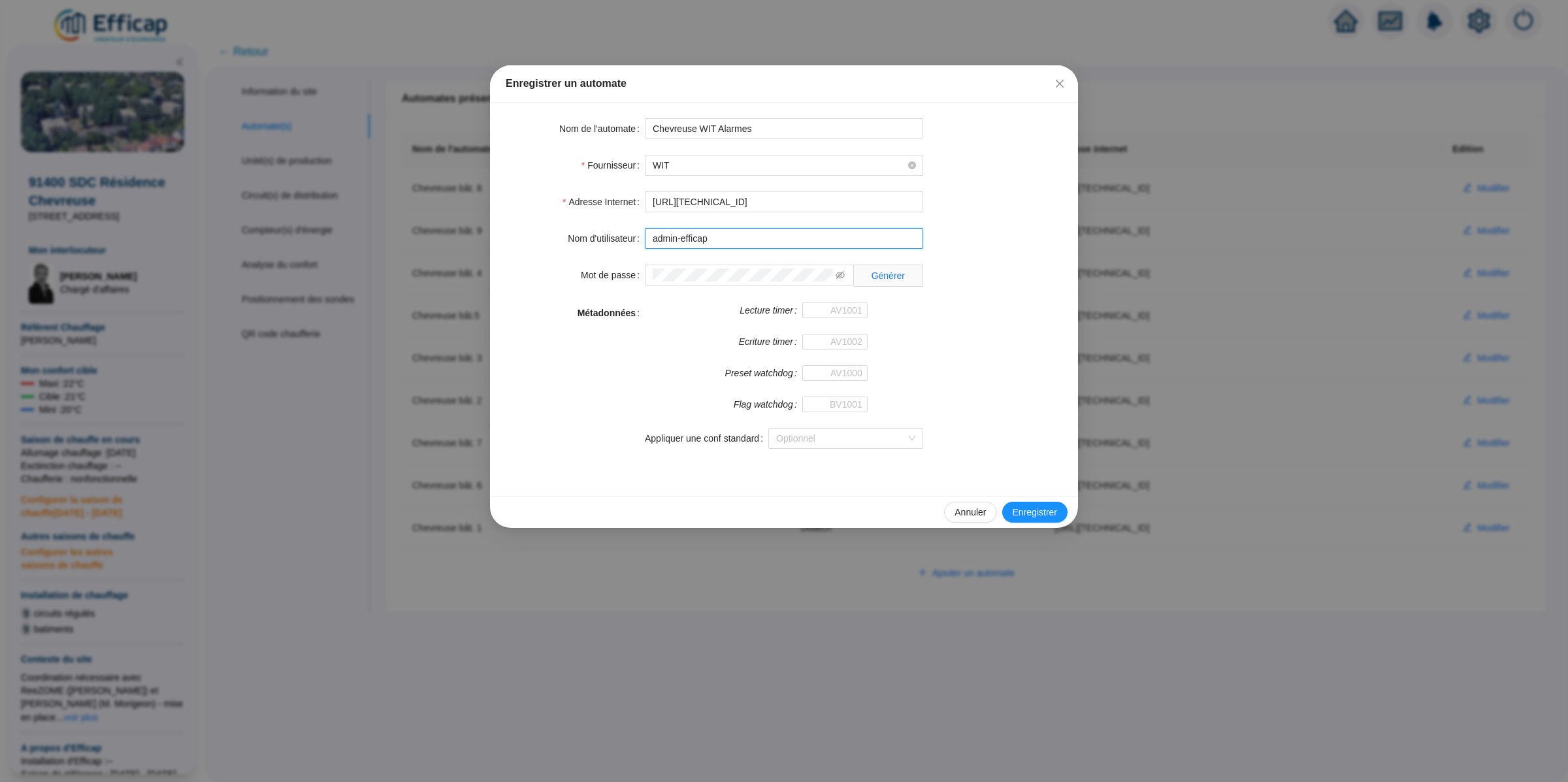
click at [734, 240] on input "admin-efficap" at bounding box center [784, 238] width 278 height 21
paste input "5B16F33532393DB1"
type input "5B16F33532393DB1"
click at [1024, 506] on button "Enregistrer" at bounding box center [1034, 512] width 65 height 21
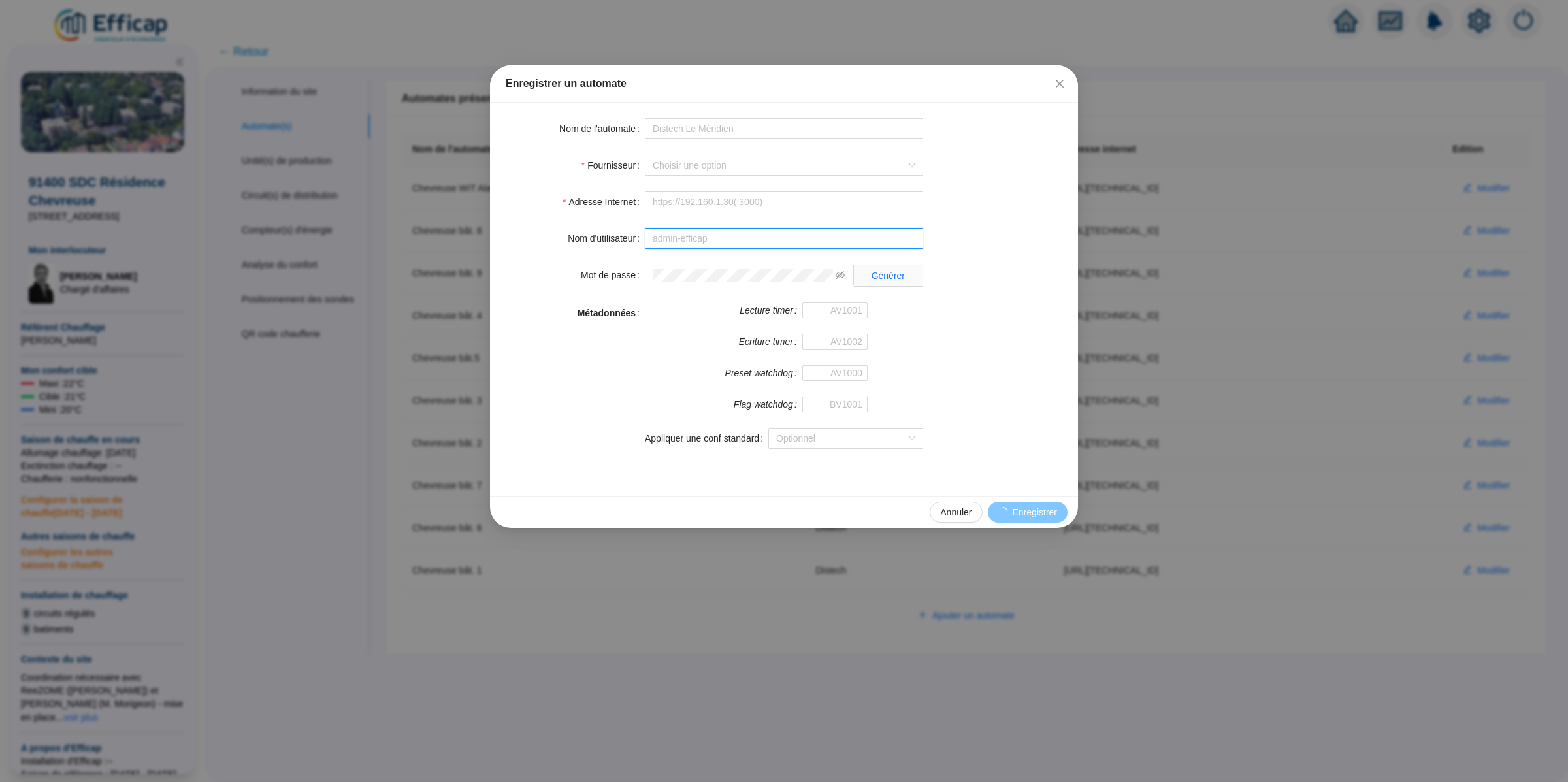
type input "admin-efficap"
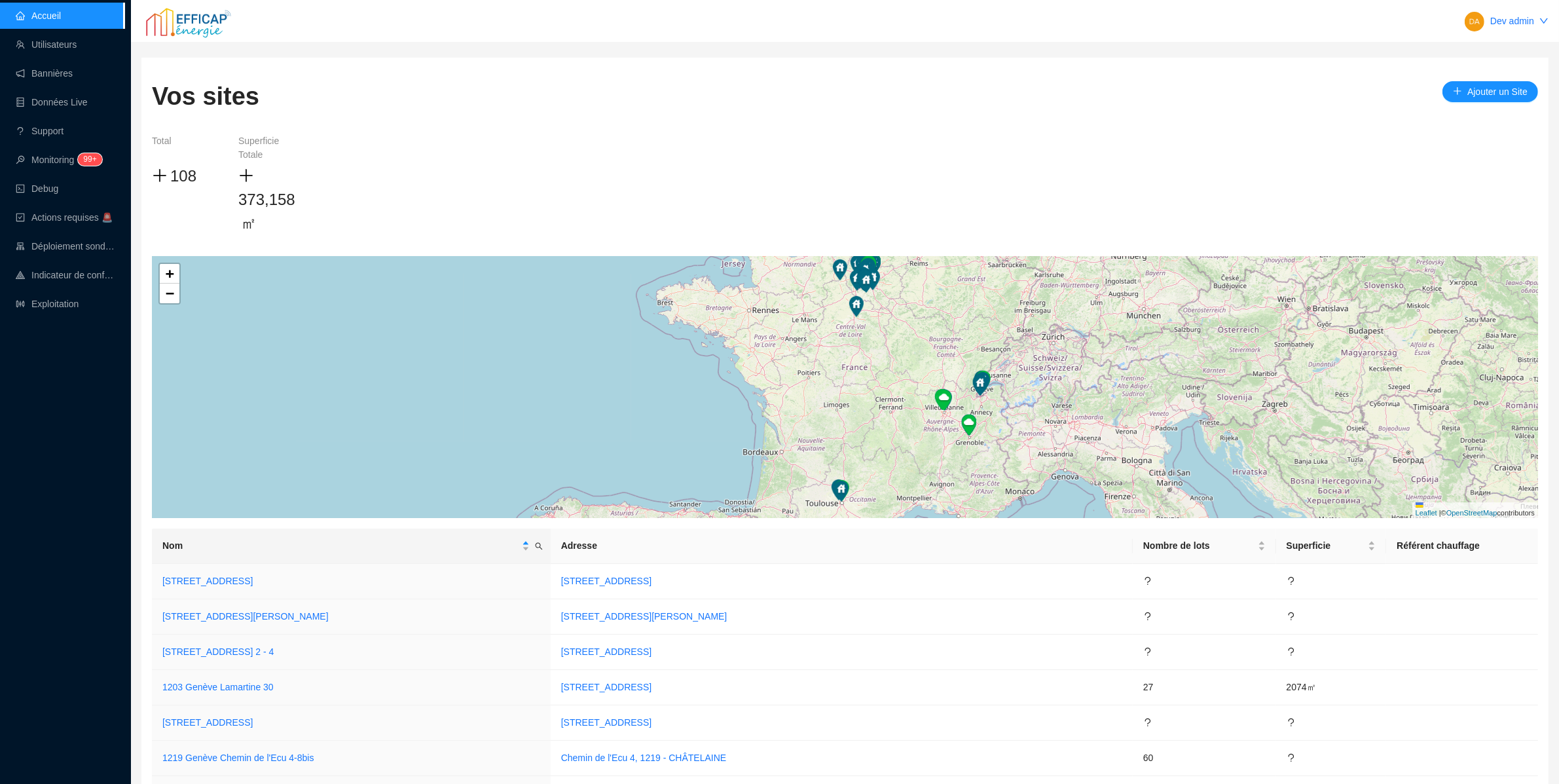
scroll to position [3671, 0]
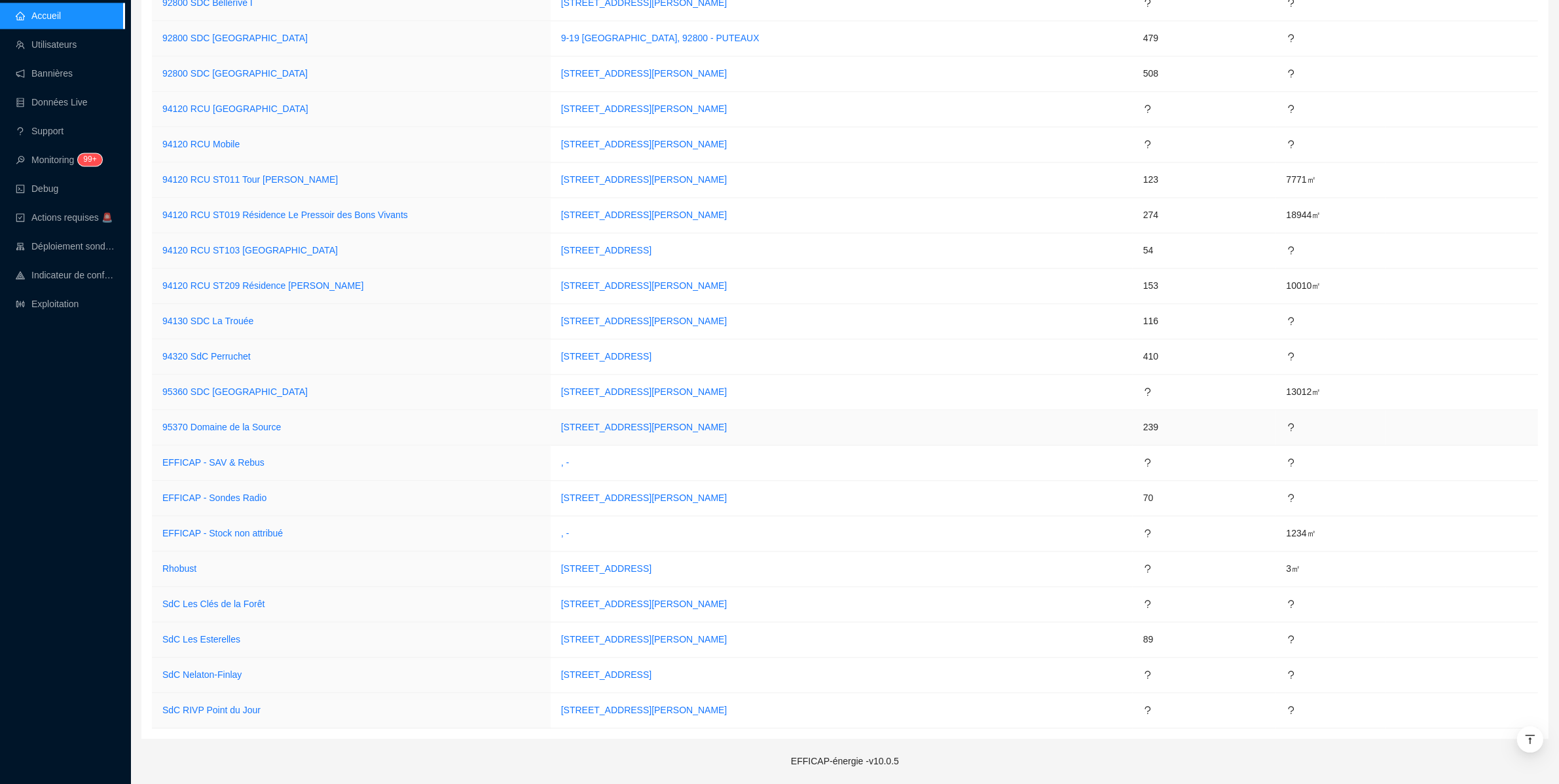
click at [200, 434] on td "95370 Domaine de la Source" at bounding box center [351, 428] width 399 height 35
click at [184, 428] on link "95370 Domaine de la Source" at bounding box center [221, 427] width 118 height 11
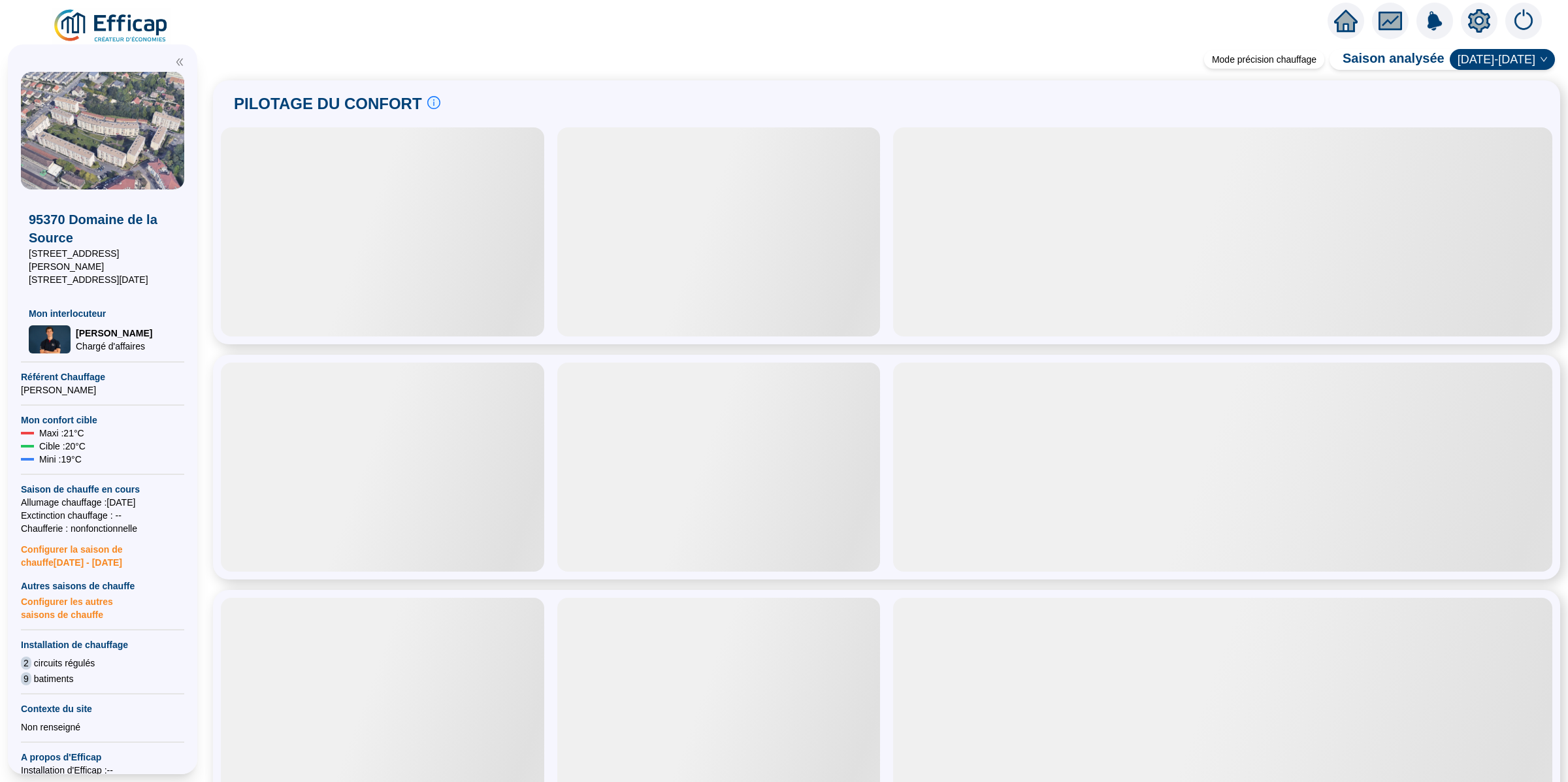
click at [1488, 30] on icon "setting" at bounding box center [1478, 21] width 24 height 24
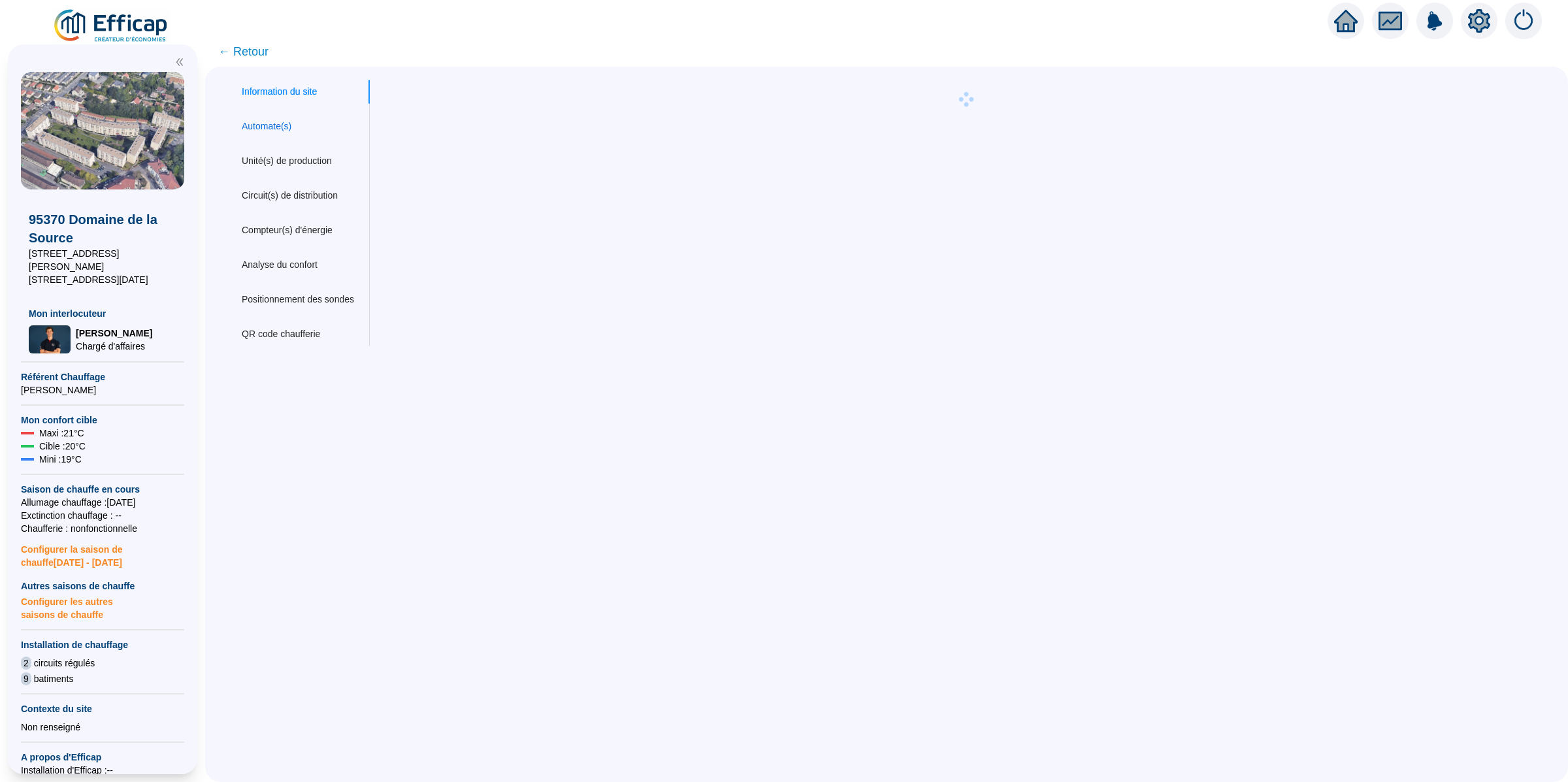
click at [289, 127] on div "Automate(s)" at bounding box center [267, 126] width 50 height 14
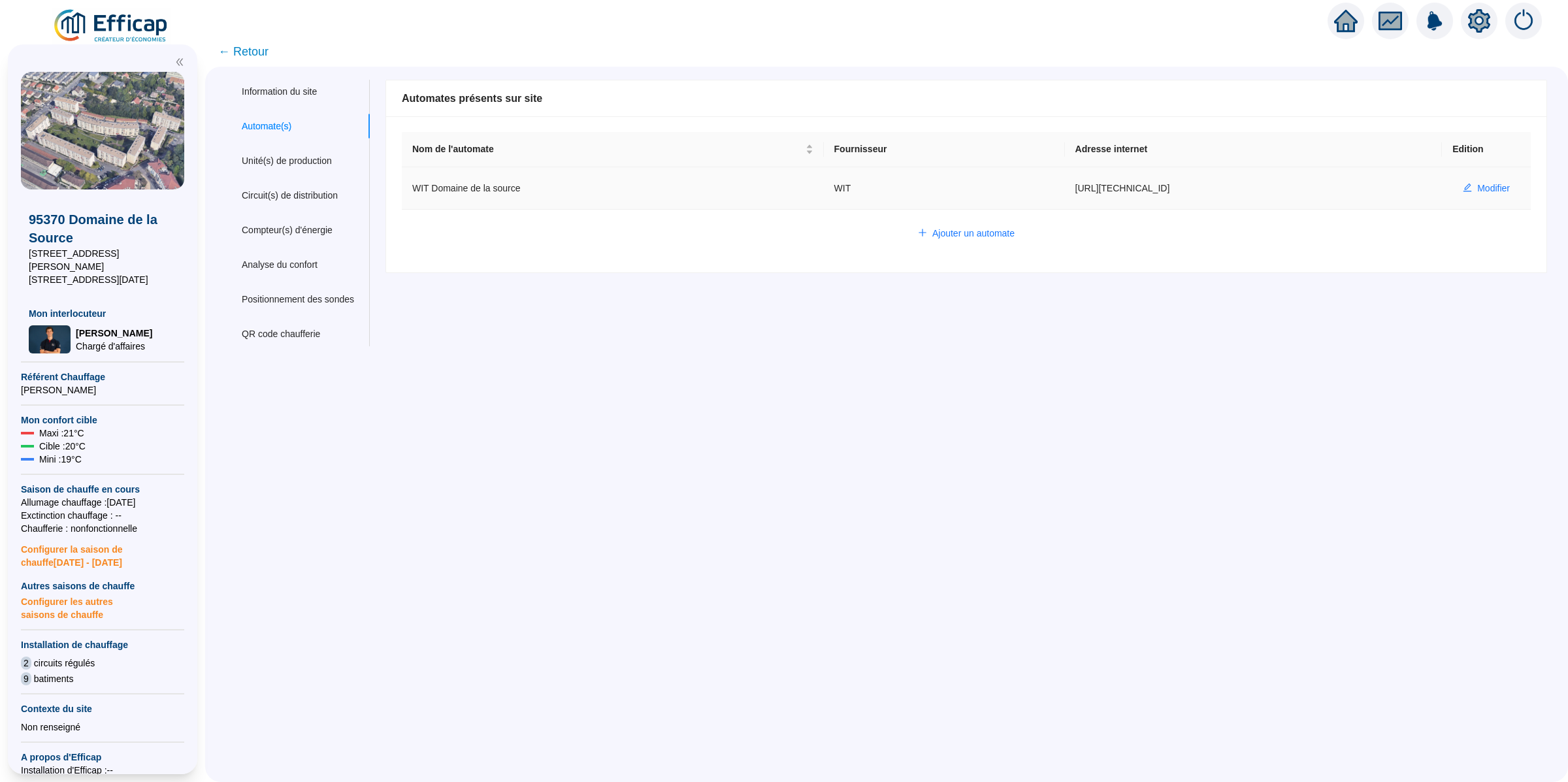
click at [1478, 195] on span "Modifier" at bounding box center [1493, 188] width 33 height 14
click at [1463, 185] on icon "edit" at bounding box center [1467, 188] width 8 height 8
click at [0, 0] on form "Lecture timer Ecriture timer Preset watchdog Flag watchdog" at bounding box center [0, 0] width 0 height 0
type input "WIT Domaine de la source"
type input "[URL][TECHNICAL_ID]"
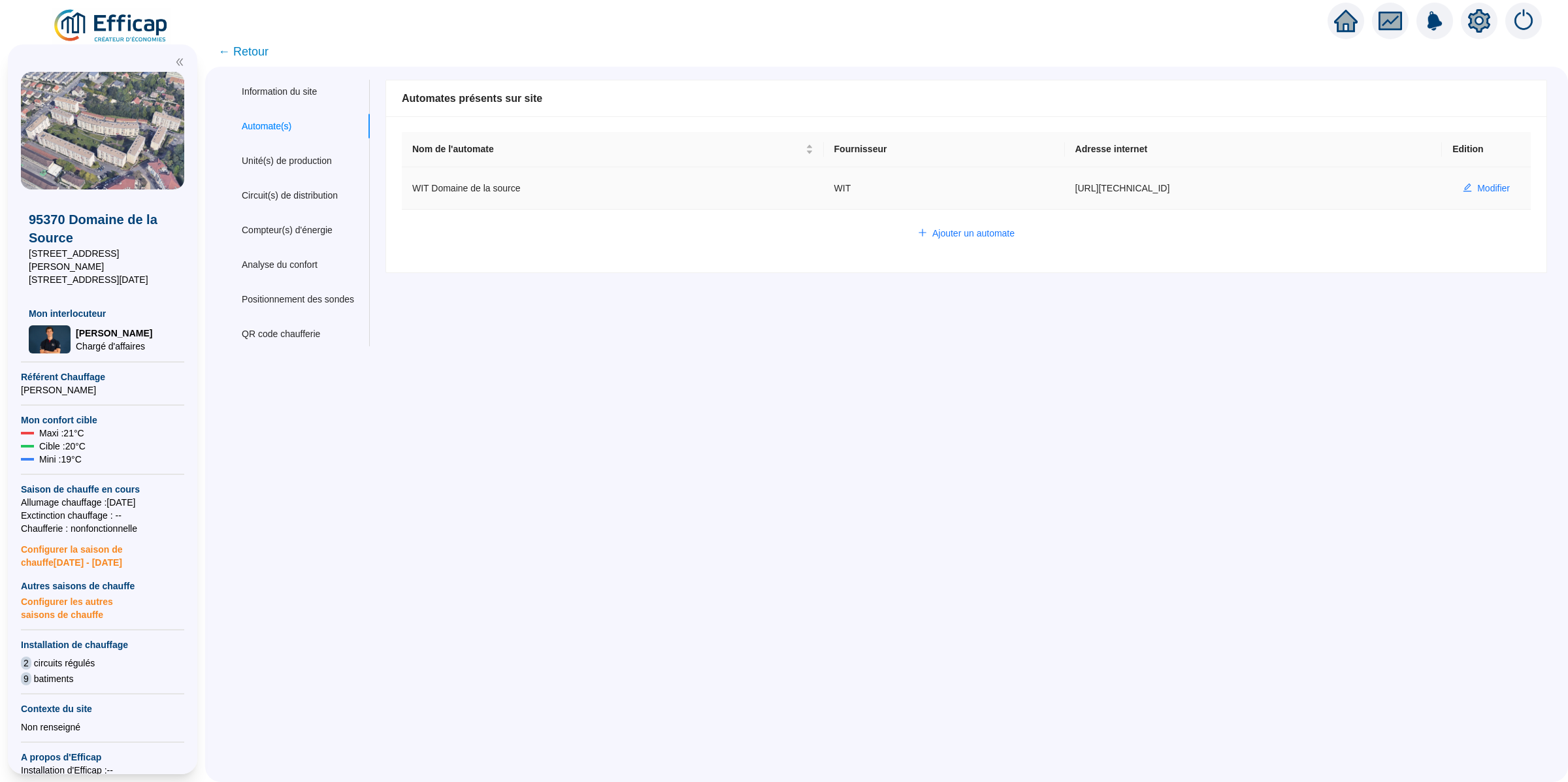
type input "3F77B4A9C6E82B6F"
type input "493550"
type input "493617"
type input "490828"
type input "490770"
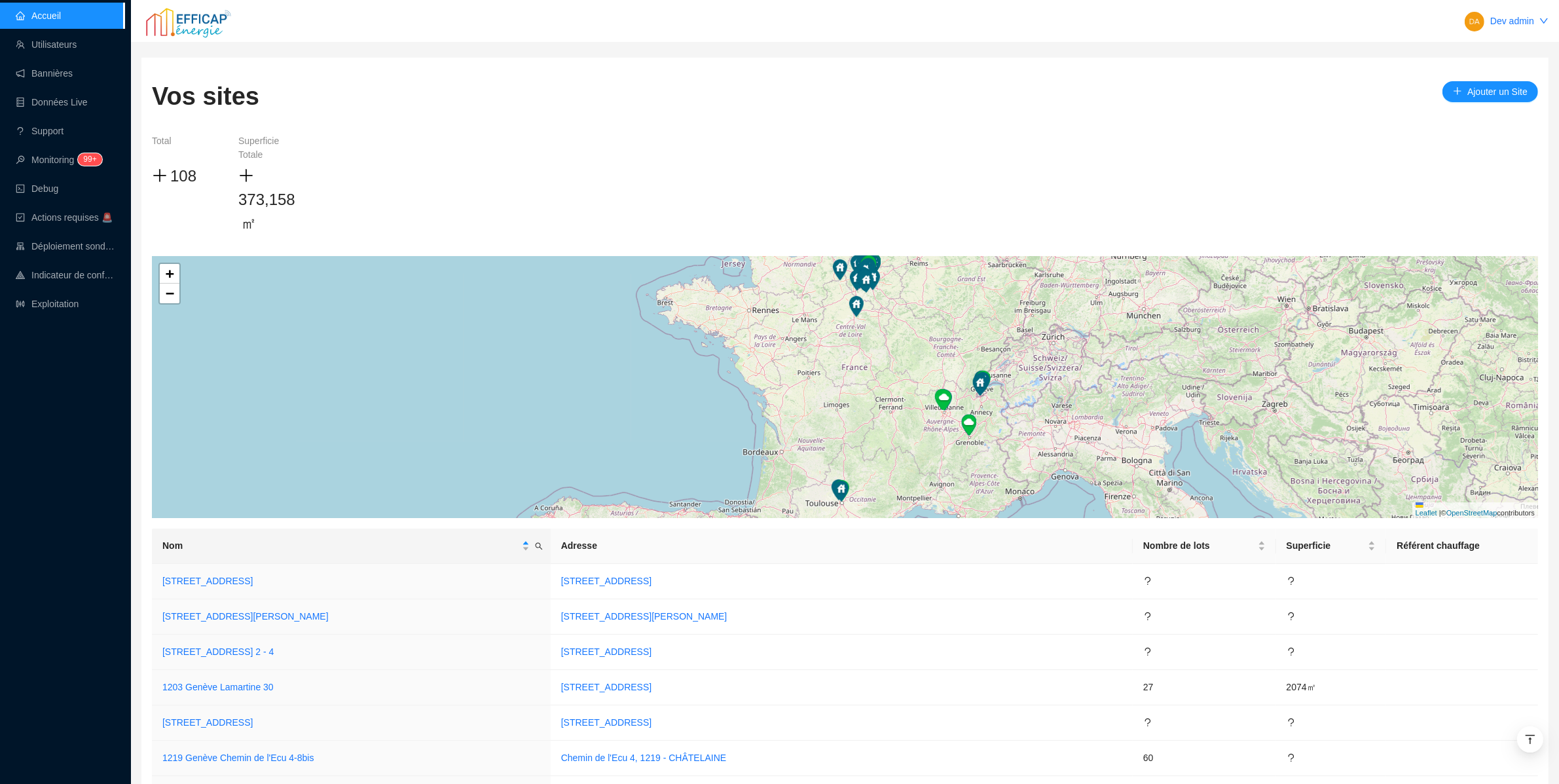
scroll to position [3671, 0]
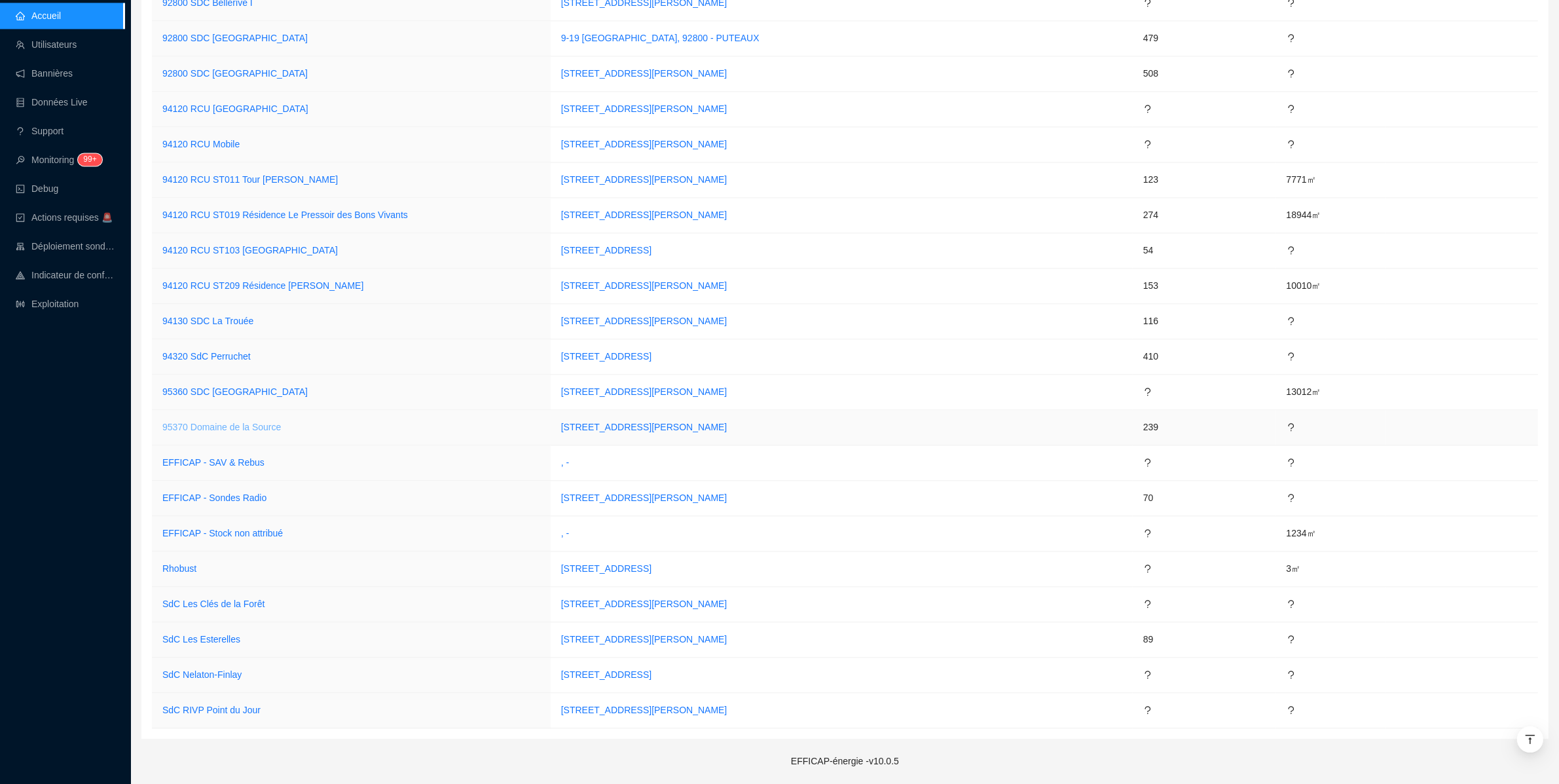
click at [200, 422] on link "95370 Domaine de la Source" at bounding box center [221, 427] width 118 height 11
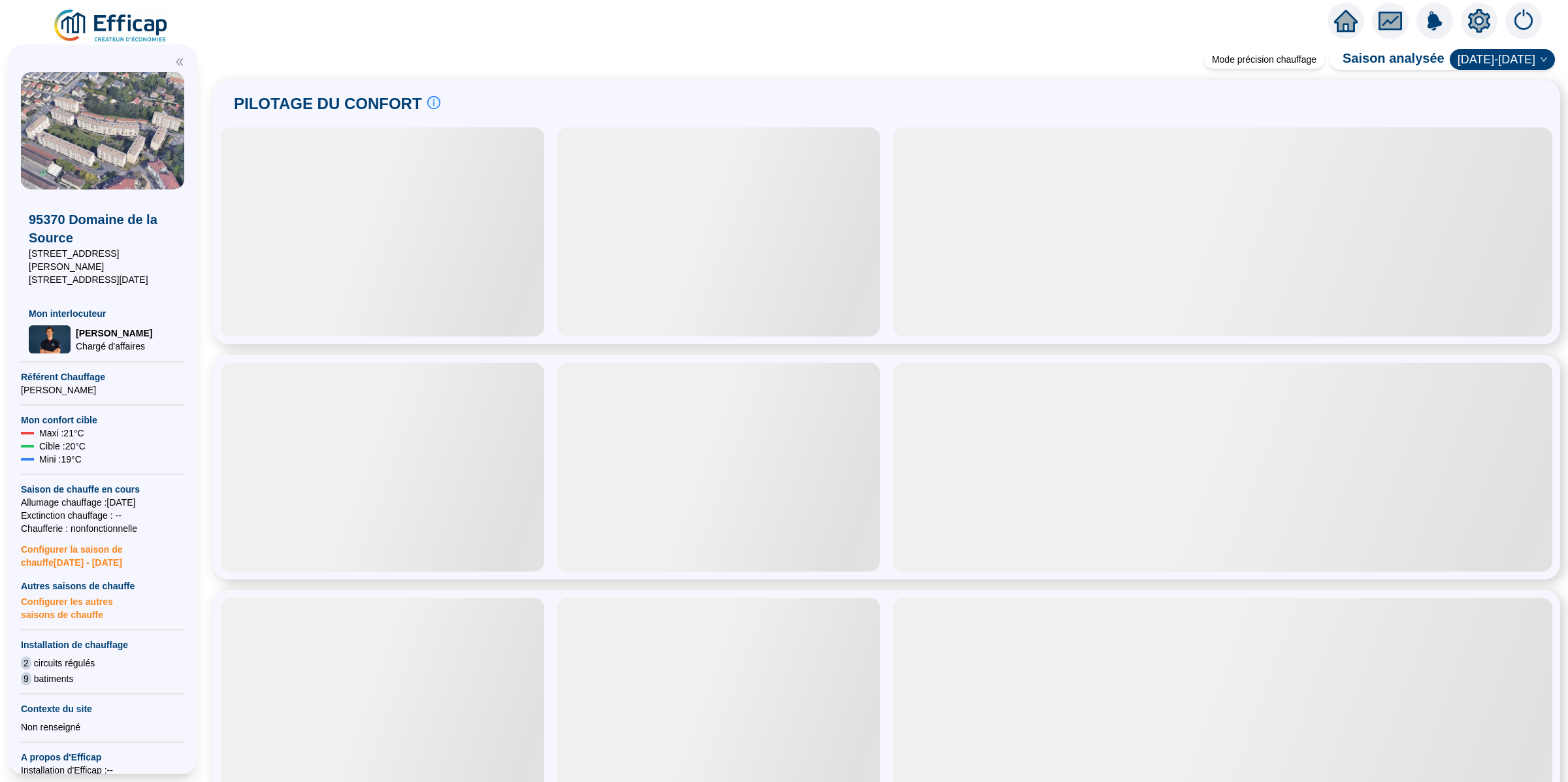
click at [1481, 24] on icon "setting" at bounding box center [1479, 21] width 9 height 9
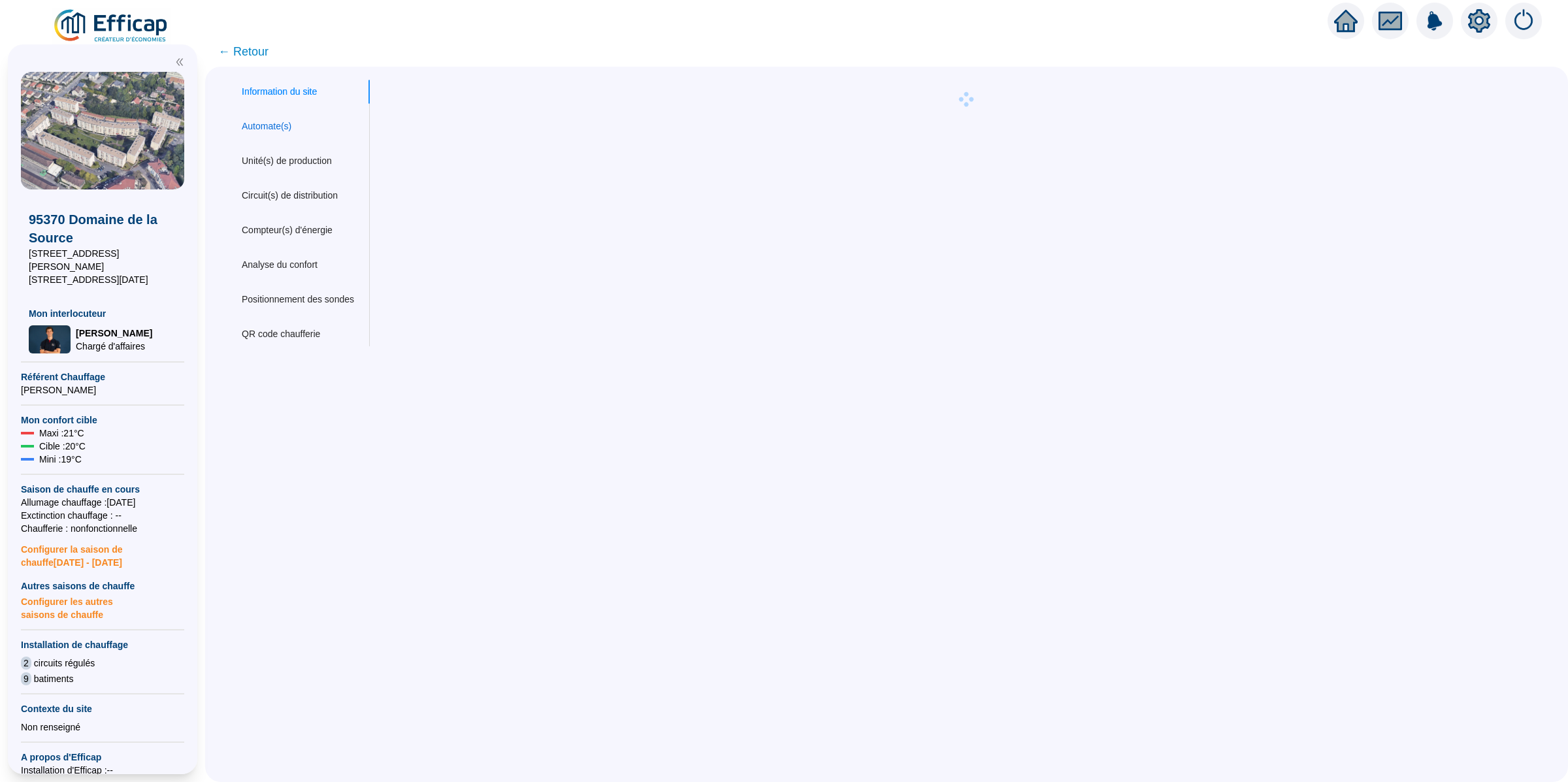
click at [263, 121] on div "Automate(s)" at bounding box center [267, 126] width 50 height 14
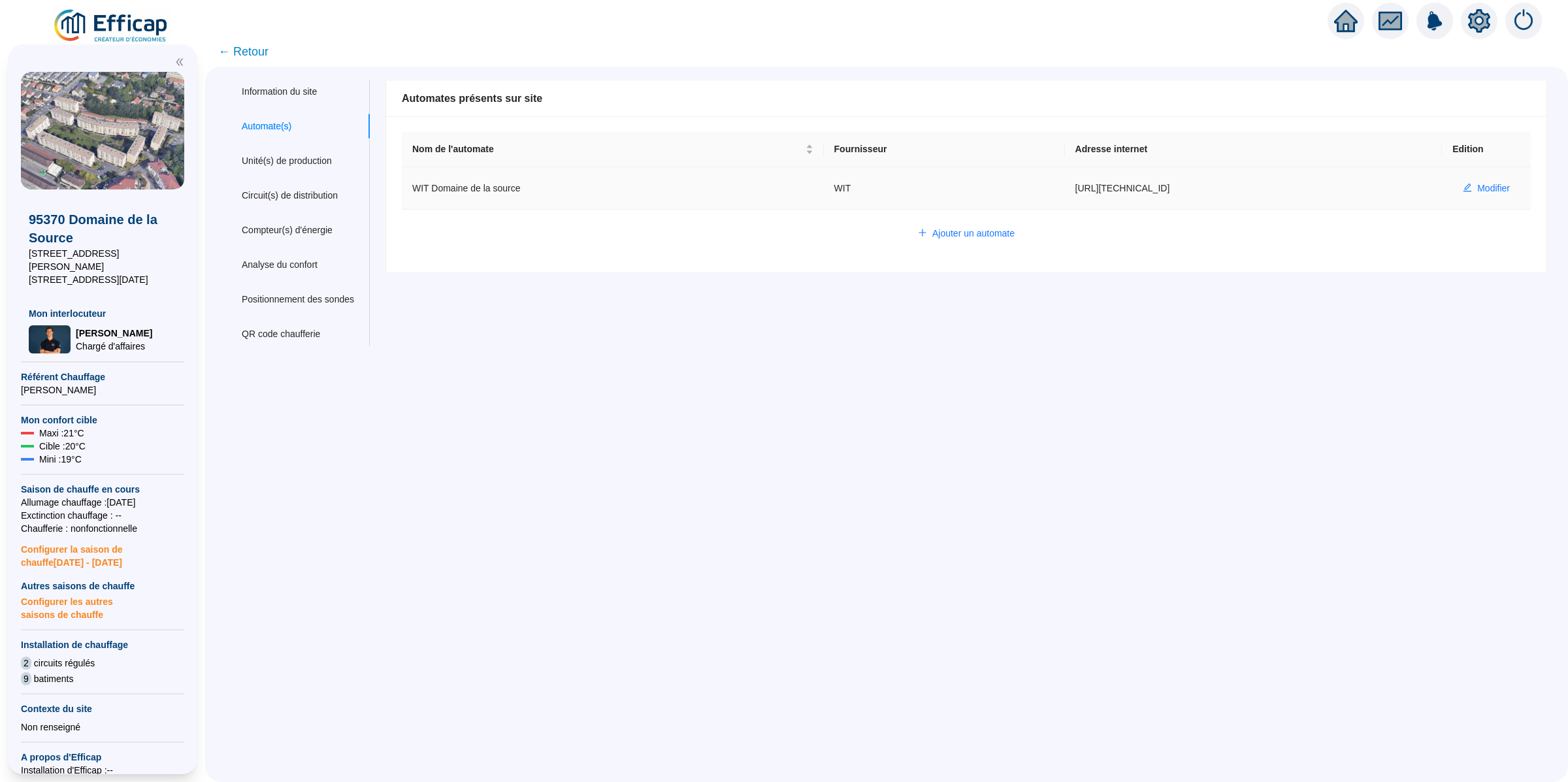
drag, startPoint x: 1169, startPoint y: 190, endPoint x: 1049, endPoint y: 190, distance: 120.0
click at [1065, 190] on td "[URL][TECHNICAL_ID]" at bounding box center [1253, 188] width 378 height 42
copy td "[URL][TECHNICAL_ID]"
